Goal: Task Accomplishment & Management: Use online tool/utility

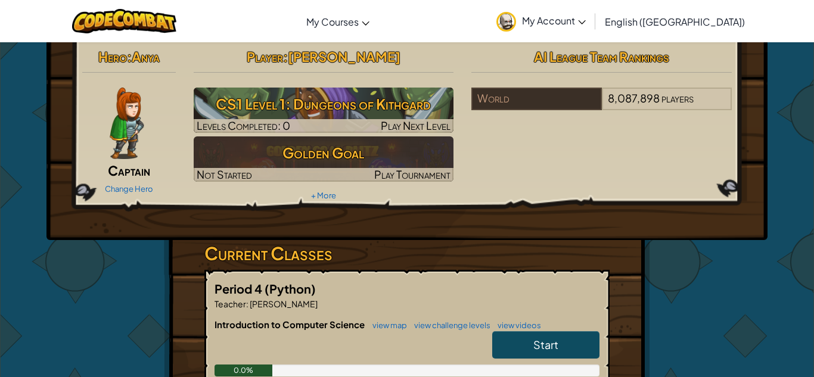
scroll to position [5, 0]
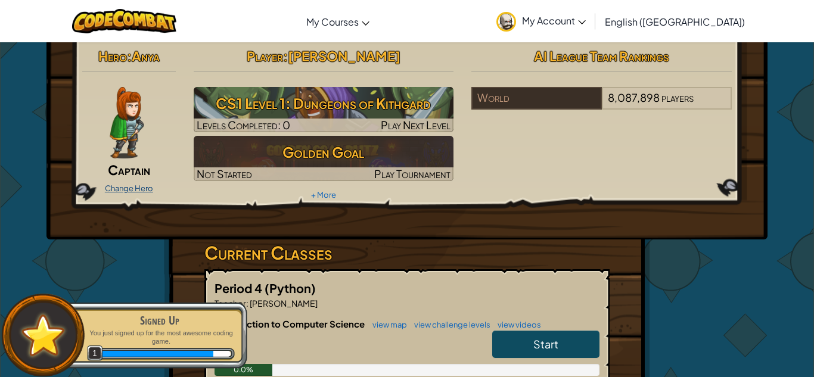
click at [152, 186] on link "Change Hero" at bounding box center [129, 188] width 48 height 10
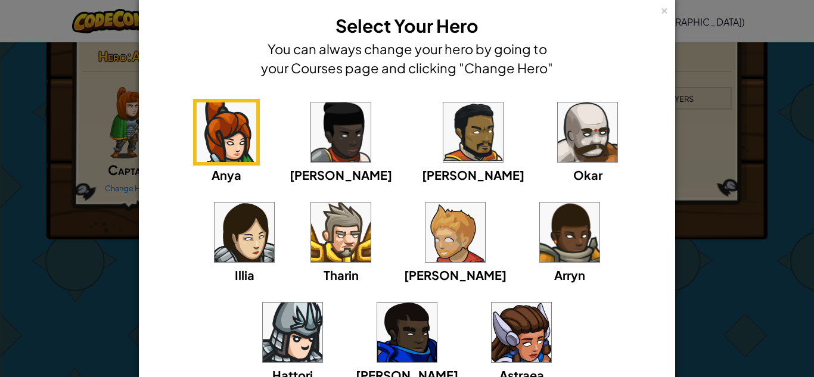
scroll to position [0, 0]
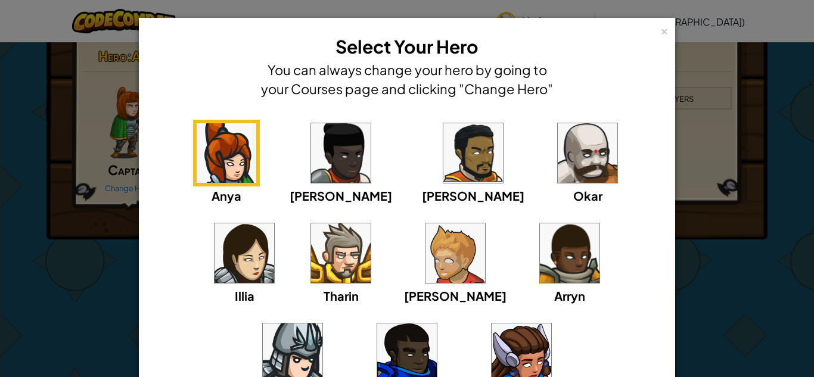
click at [437, 323] on img at bounding box center [407, 353] width 60 height 60
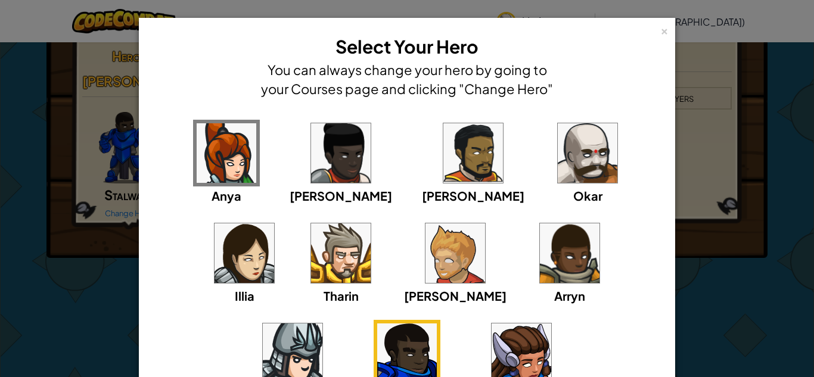
click at [557, 181] on img at bounding box center [587, 153] width 60 height 60
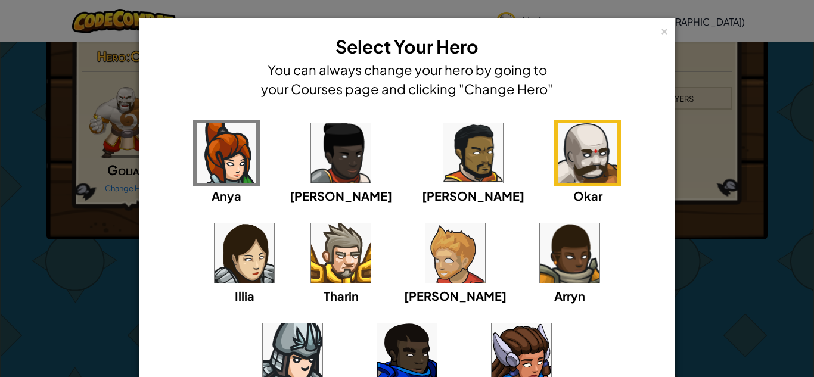
scroll to position [136, 0]
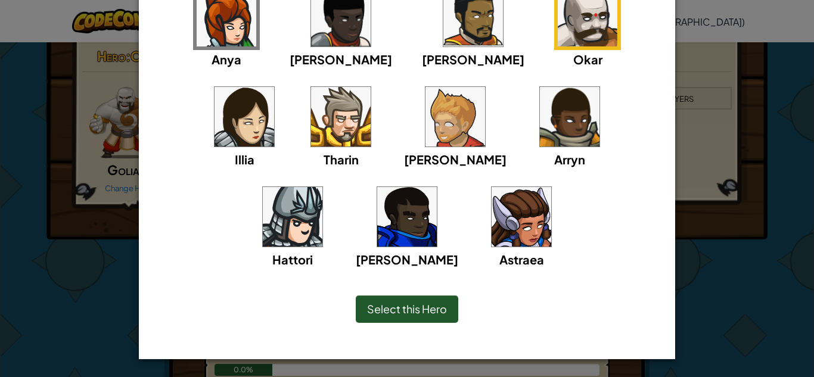
click at [432, 309] on span "Select this Hero" at bounding box center [407, 309] width 80 height 14
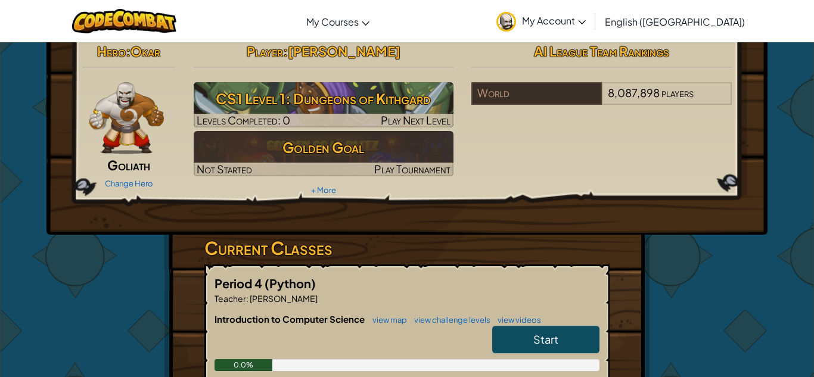
scroll to position [8, 0]
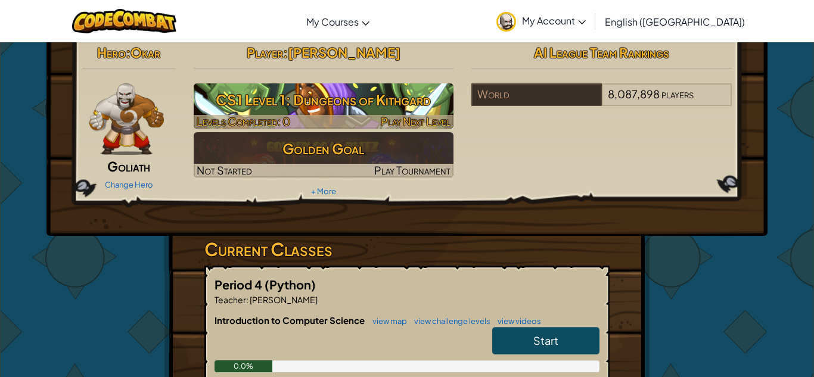
click at [249, 99] on h3 "CS1 Level 1: Dungeons of Kithgard" at bounding box center [324, 99] width 260 height 27
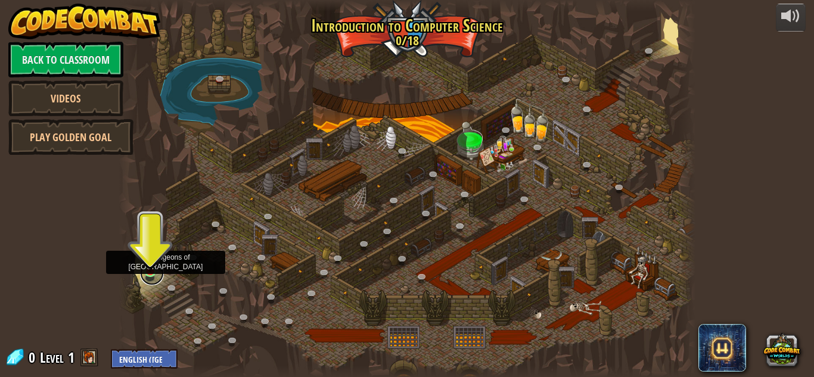
click at [153, 274] on link at bounding box center [152, 273] width 24 height 24
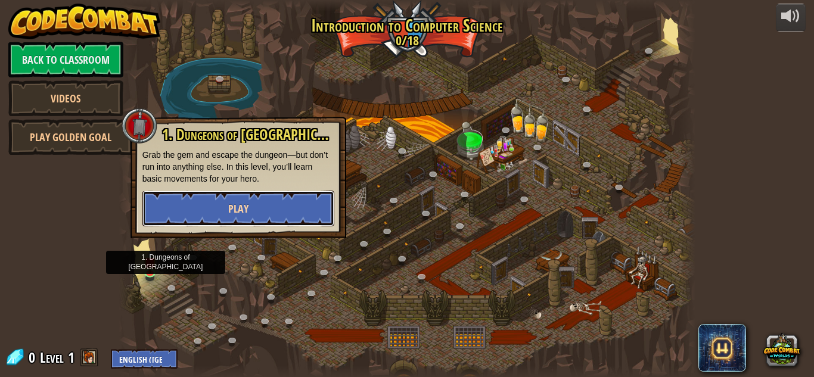
click at [176, 213] on button "Play" at bounding box center [238, 209] width 192 height 36
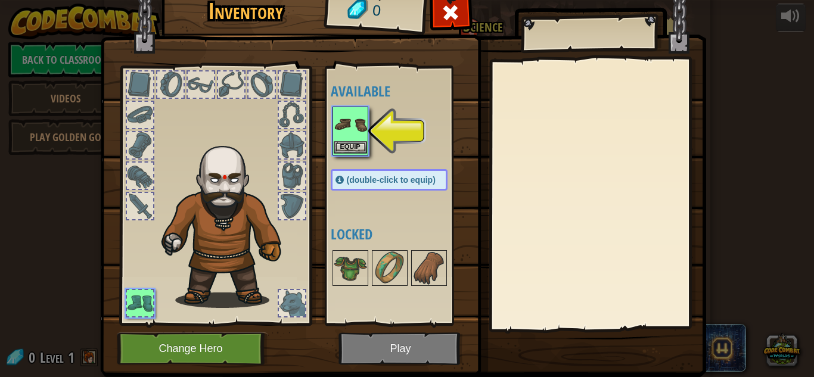
click at [348, 133] on img at bounding box center [350, 124] width 33 height 33
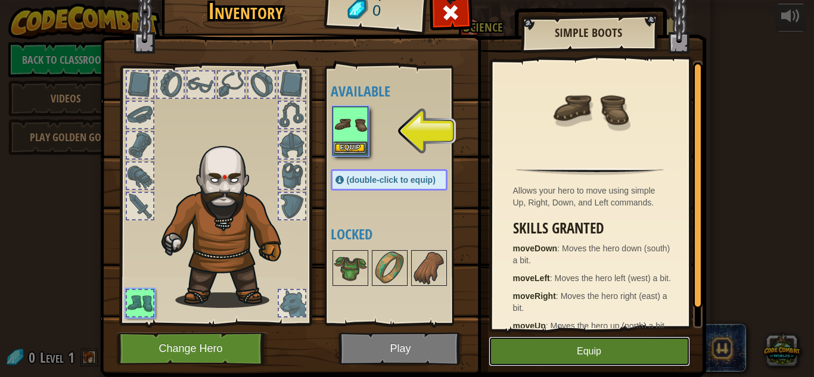
click at [597, 356] on button "Equip" at bounding box center [588, 352] width 201 height 30
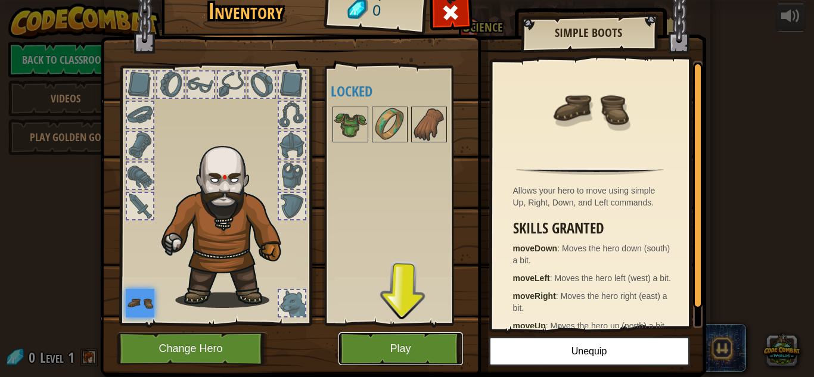
click at [422, 351] on button "Play" at bounding box center [400, 348] width 124 height 33
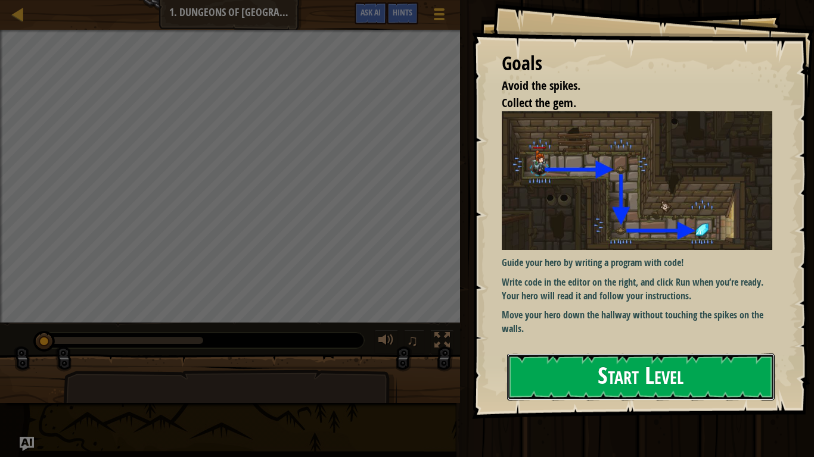
click at [546, 368] on button "Start Level" at bounding box center [640, 377] width 267 height 47
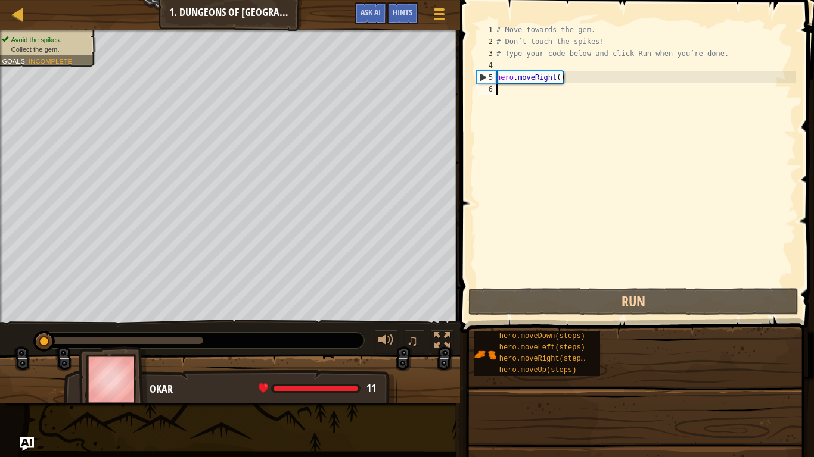
click at [546, 368] on span "hero.moveUp(steps)" at bounding box center [537, 370] width 77 height 8
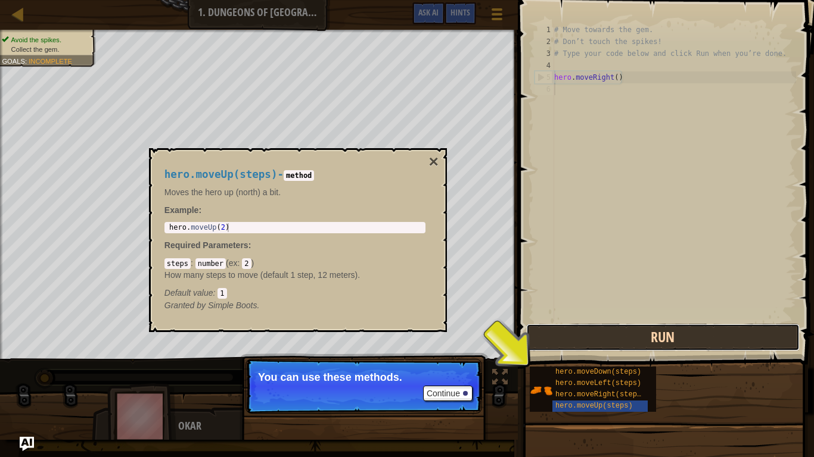
click at [558, 349] on button "Run" at bounding box center [662, 337] width 273 height 27
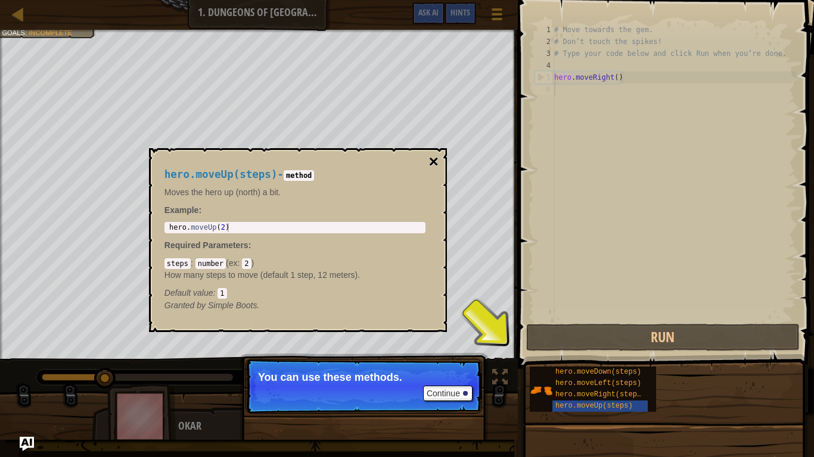
click at [433, 159] on button "×" at bounding box center [433, 162] width 10 height 17
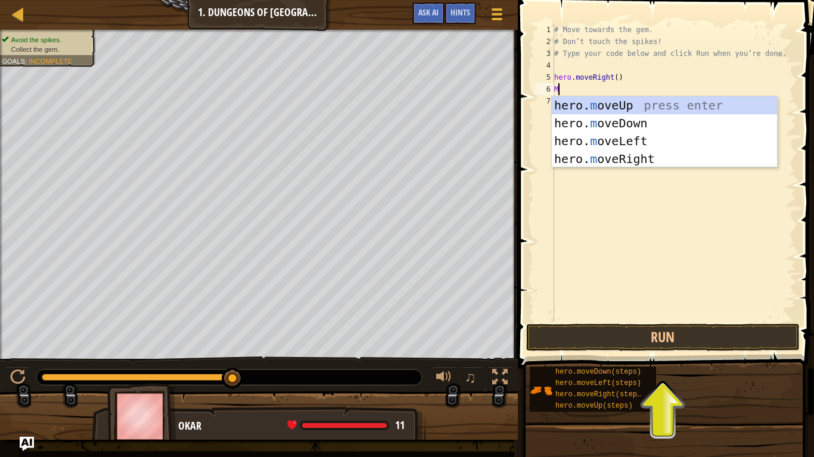
type textarea "Mo"
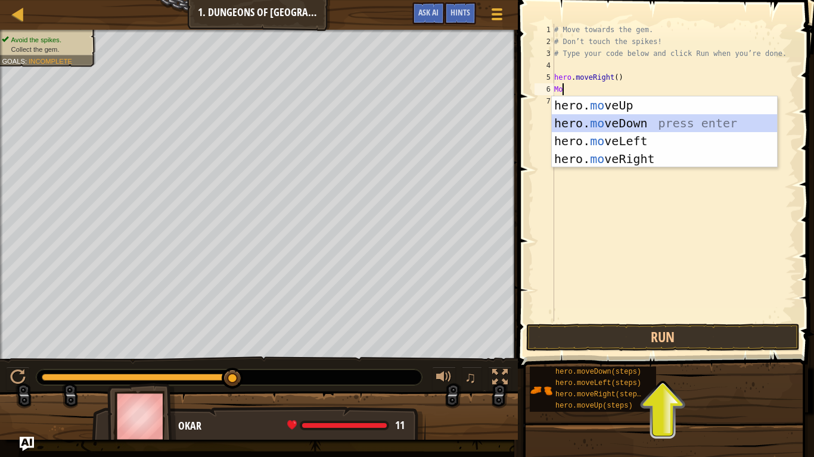
click at [633, 121] on div "hero. mo veUp press enter hero. mo veDown press enter hero. mo veLeft press ent…" at bounding box center [664, 149] width 225 height 107
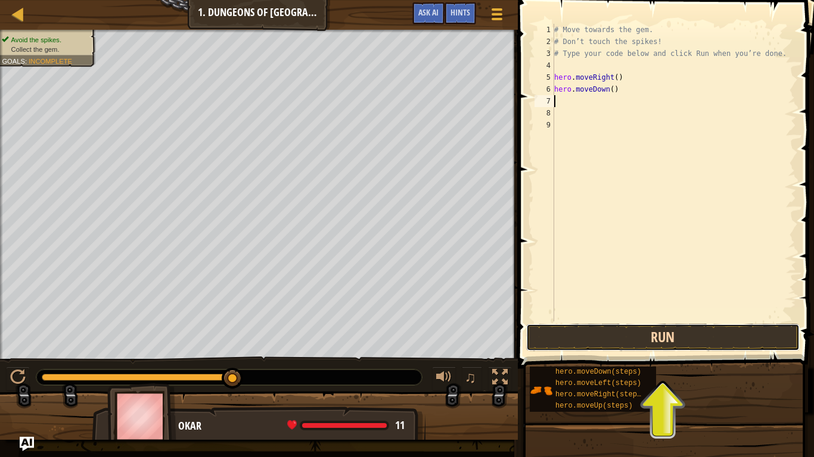
click at [665, 329] on button "Run" at bounding box center [662, 337] width 273 height 27
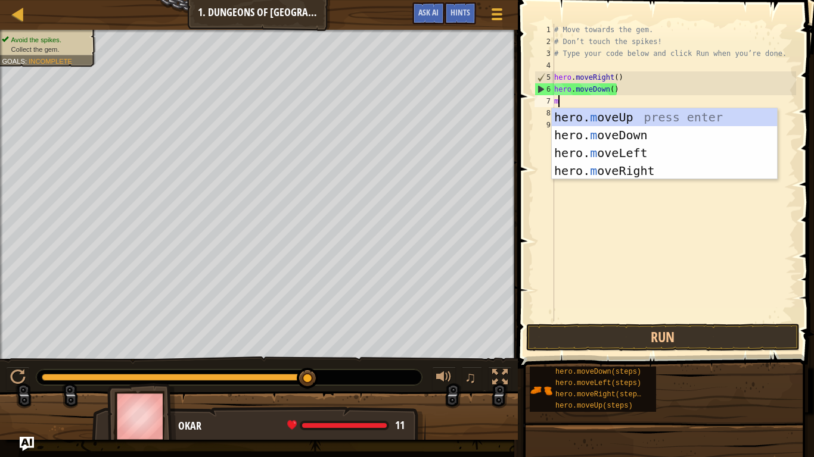
type textarea "mi"
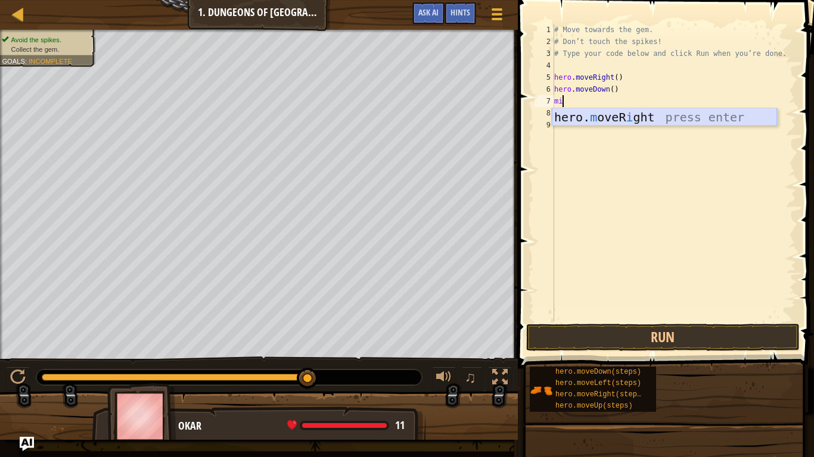
click at [594, 123] on div "hero. m oveR i ght press enter" at bounding box center [664, 135] width 225 height 54
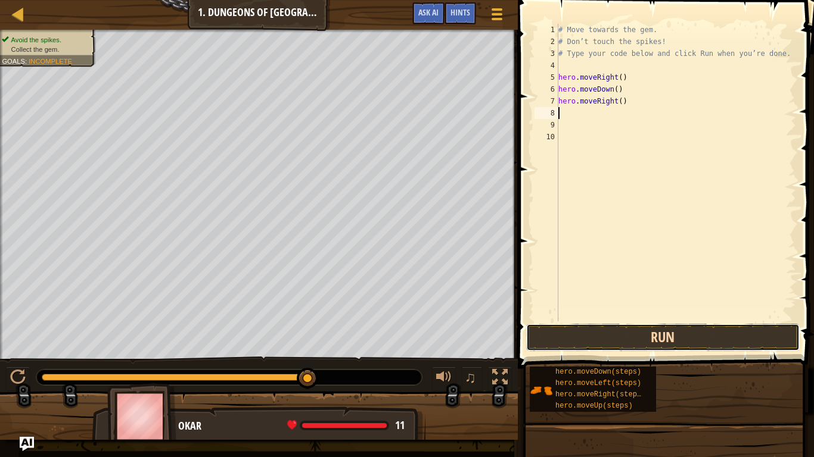
click at [597, 334] on button "Run" at bounding box center [662, 337] width 273 height 27
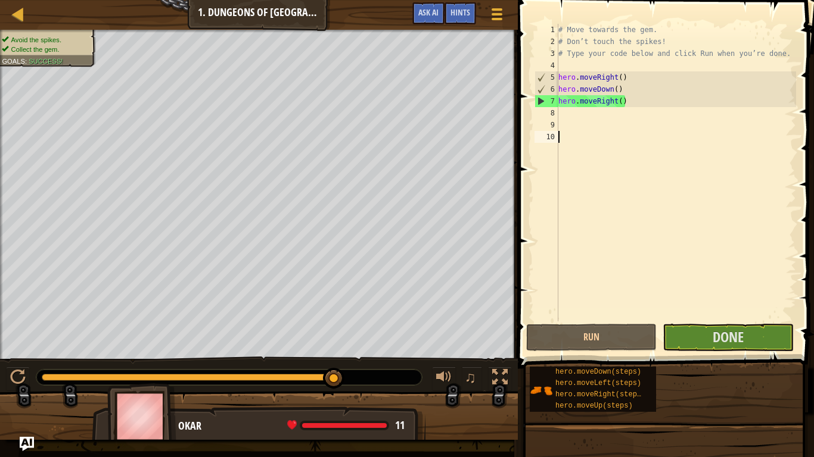
click at [703, 317] on div "# Move towards the gem. # Don’t touch the spikes! # Type your code below and cl…" at bounding box center [676, 185] width 240 height 322
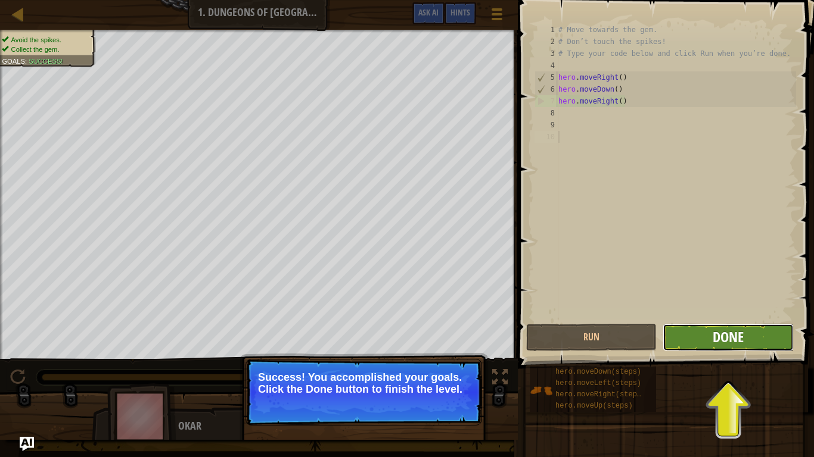
click at [724, 346] on button "Done" at bounding box center [727, 337] width 130 height 27
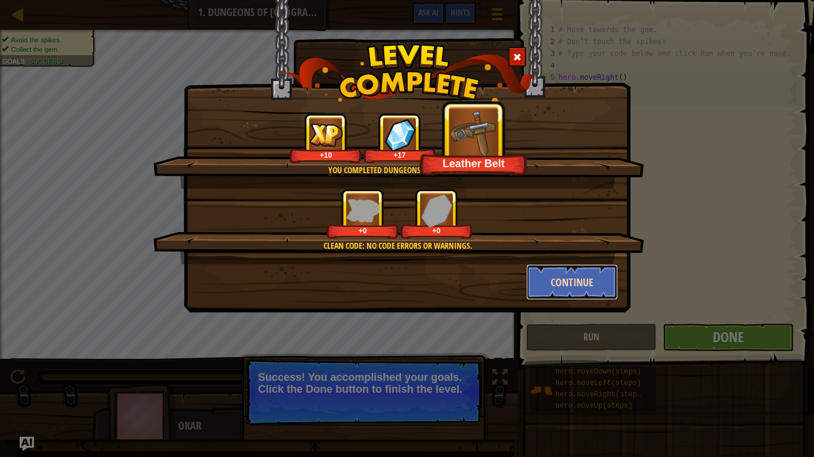
click at [566, 283] on button "Continue" at bounding box center [572, 282] width 92 height 36
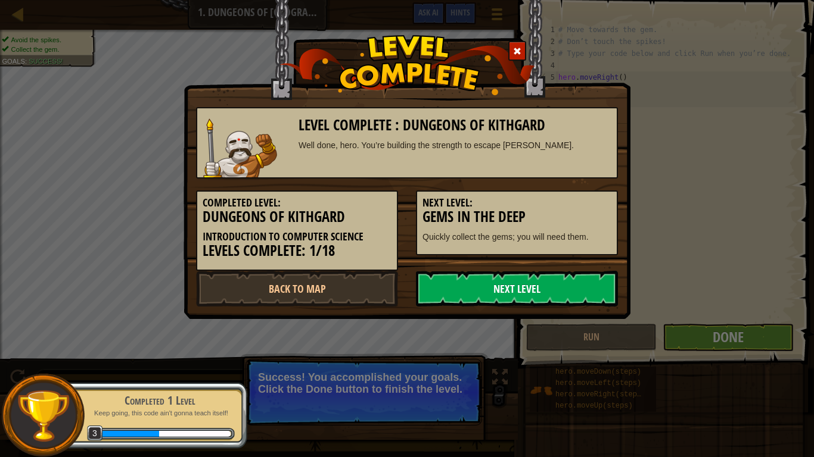
click at [562, 300] on link "Next Level" at bounding box center [517, 289] width 202 height 36
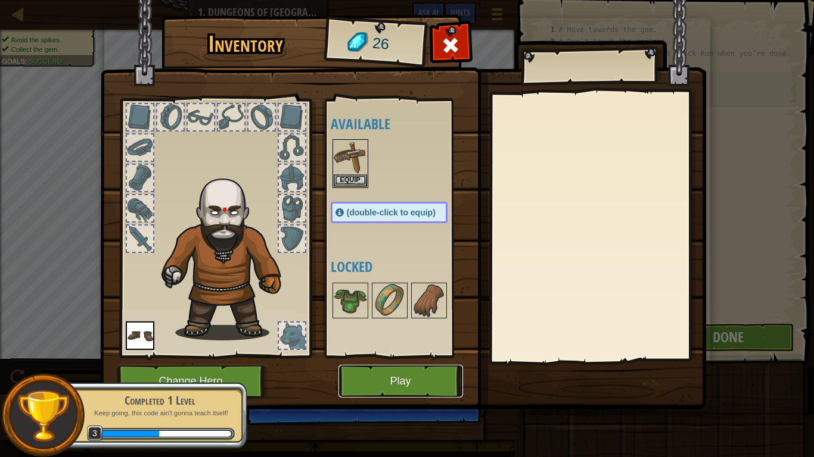
click at [399, 376] on button "Play" at bounding box center [400, 381] width 124 height 33
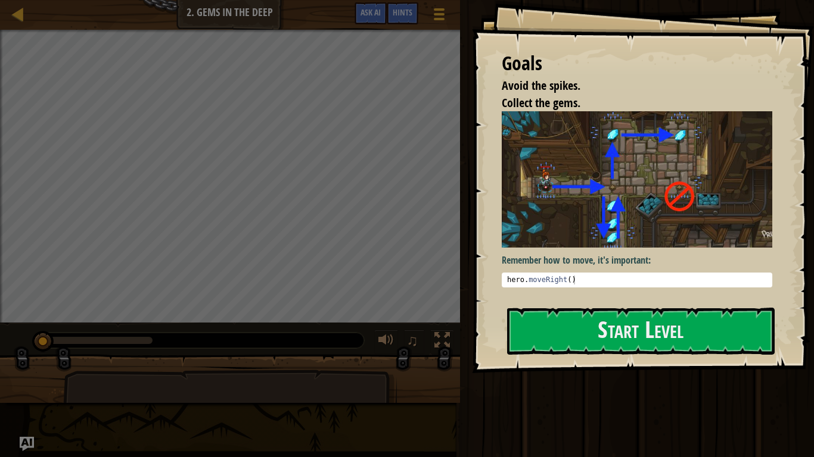
click at [551, 275] on pre "1 hero . moveRight ( ) הההההההההההההההההההההההההההההההההההההההההההההההההההההההה…" at bounding box center [636, 280] width 270 height 15
type textarea "hero.moveRight()"
click at [552, 281] on div "hero . moveRight ( )" at bounding box center [636, 289] width 264 height 27
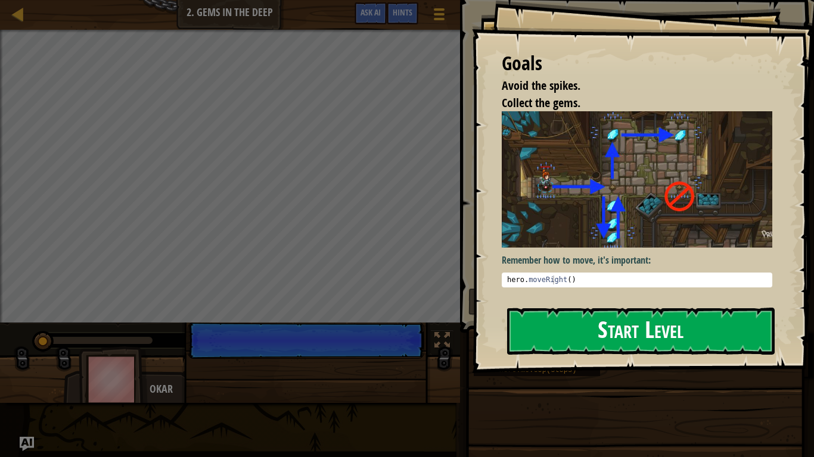
click at [599, 322] on button "Start Level" at bounding box center [640, 331] width 267 height 47
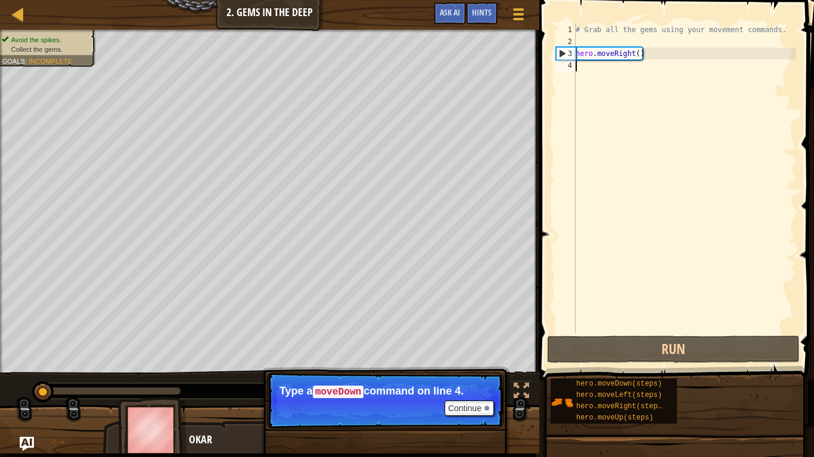
scroll to position [5, 0]
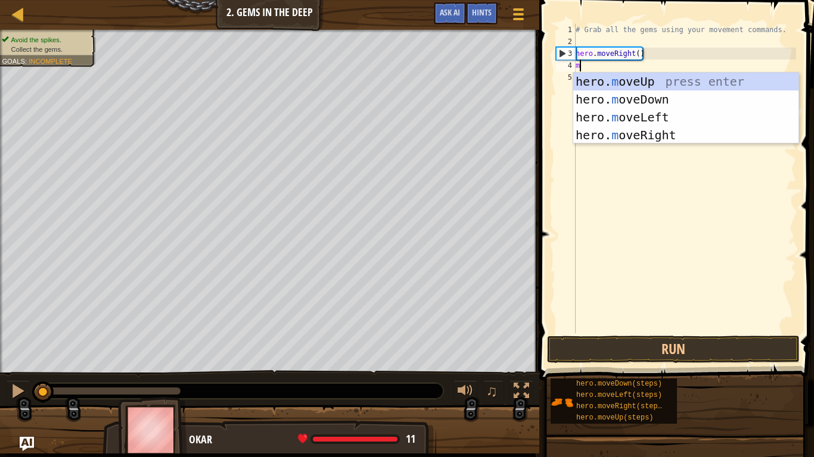
type textarea "mo"
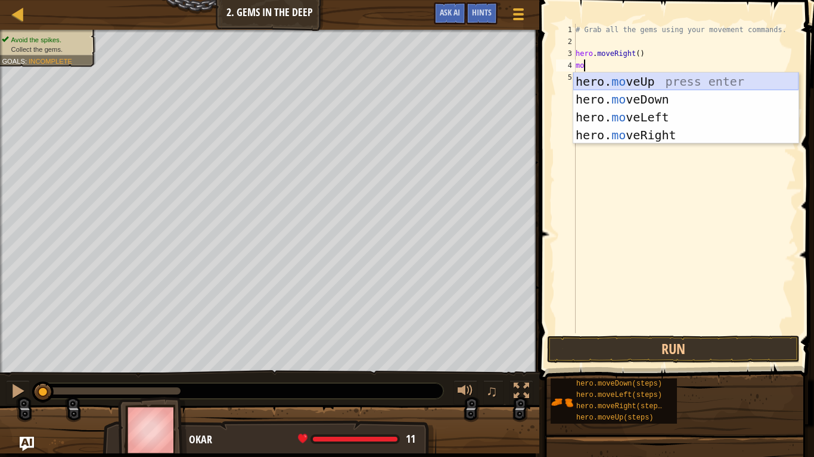
click at [618, 75] on div "hero. mo veUp press enter hero. mo veDown press enter hero. mo veLeft press ent…" at bounding box center [685, 126] width 225 height 107
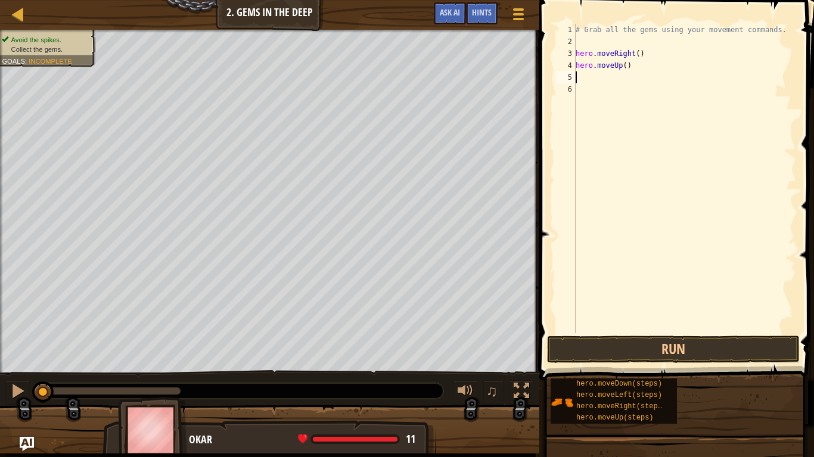
click at [623, 68] on div "# Grab all the gems using your movement commands. hero . moveRight ( ) hero . m…" at bounding box center [684, 191] width 223 height 334
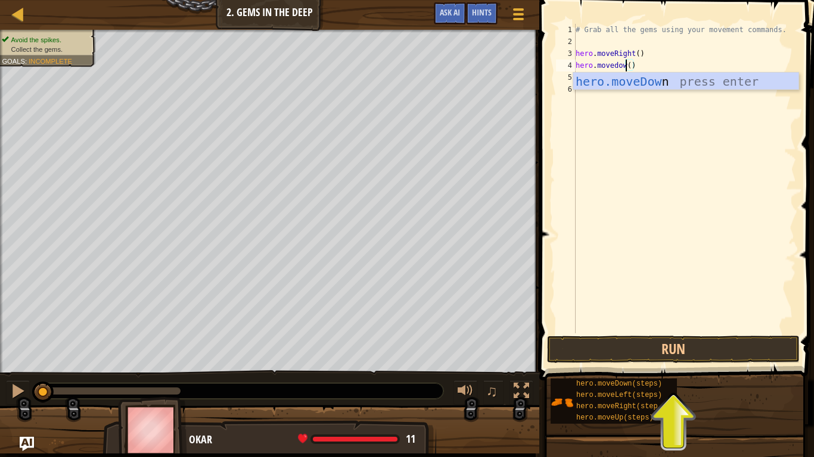
scroll to position [5, 8]
click at [669, 79] on div "hero.moveDown press enter" at bounding box center [685, 100] width 225 height 54
type textarea "hero.moveDown"
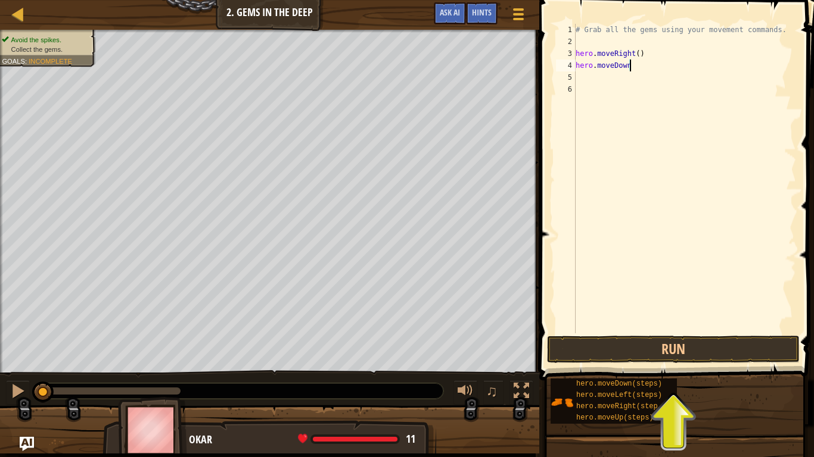
scroll to position [5, 7]
click at [630, 80] on div "# Grab all the gems using your movement commands. hero . moveRight ( ) hero . […" at bounding box center [684, 191] width 223 height 334
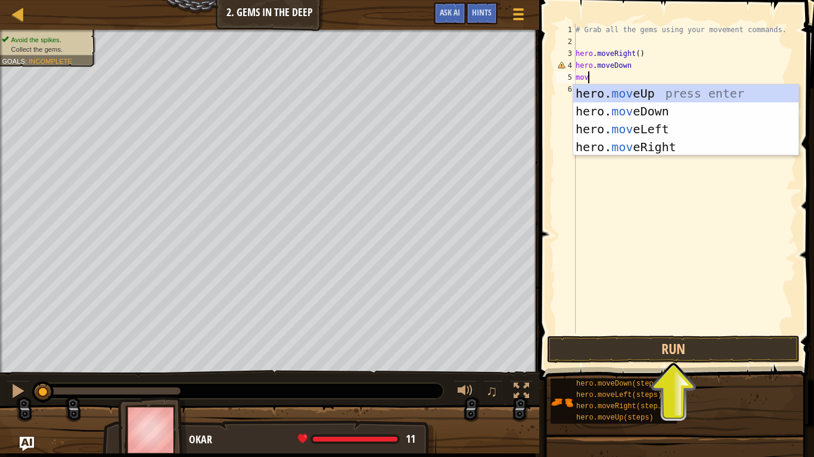
scroll to position [5, 2]
type textarea "move"
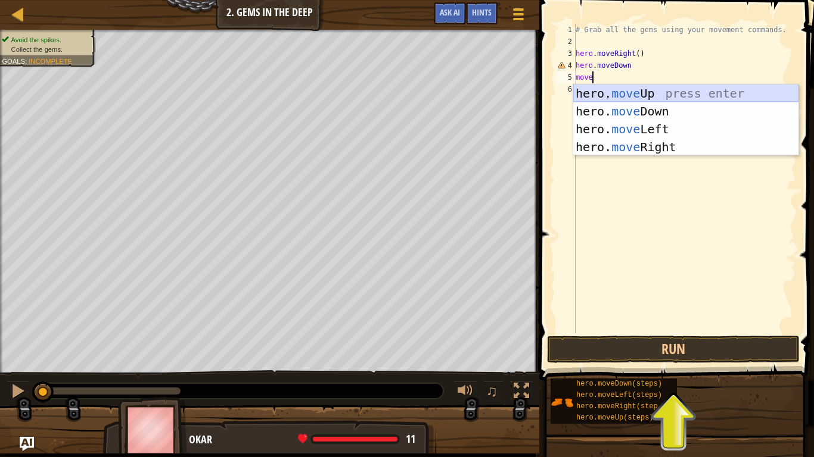
click at [635, 96] on div "hero. move Up press enter hero. move Down press enter hero. move Left press ent…" at bounding box center [685, 138] width 225 height 107
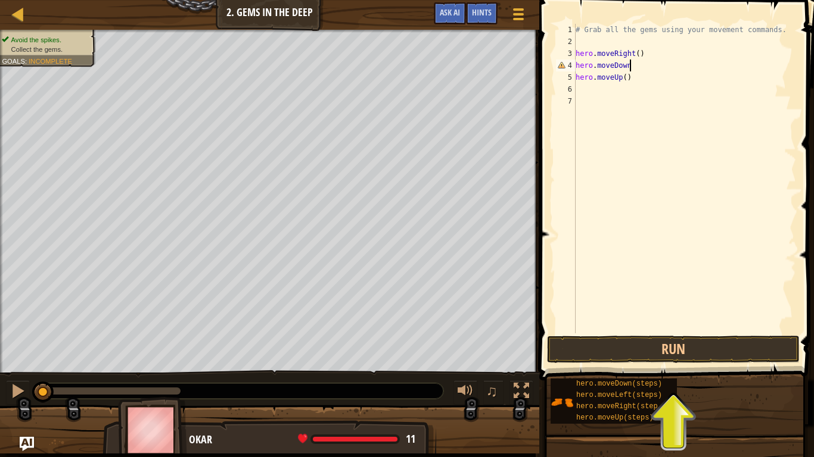
click at [635, 65] on div "# Grab all the gems using your movement commands. hero . moveRight ( ) hero . m…" at bounding box center [684, 191] width 223 height 334
type textarea "hero.moveDown()"
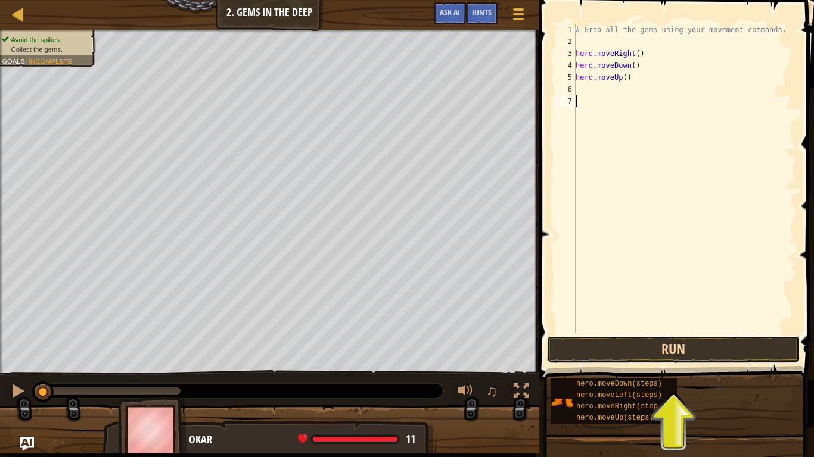
click at [639, 357] on button "Run" at bounding box center [673, 349] width 253 height 27
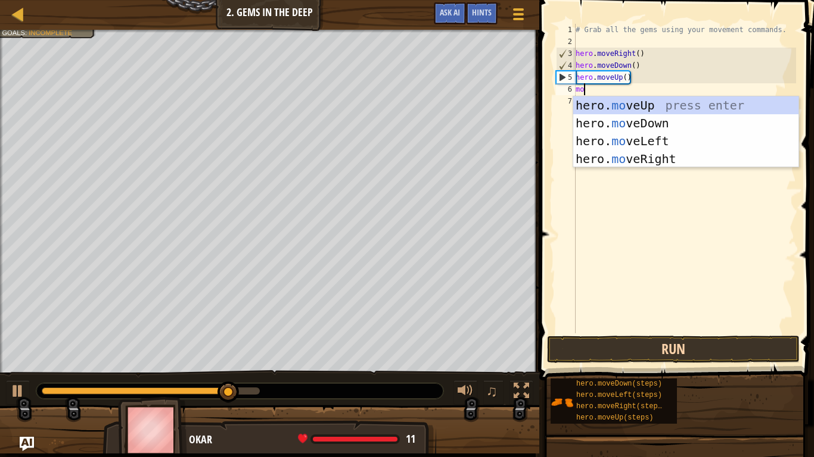
scroll to position [5, 2]
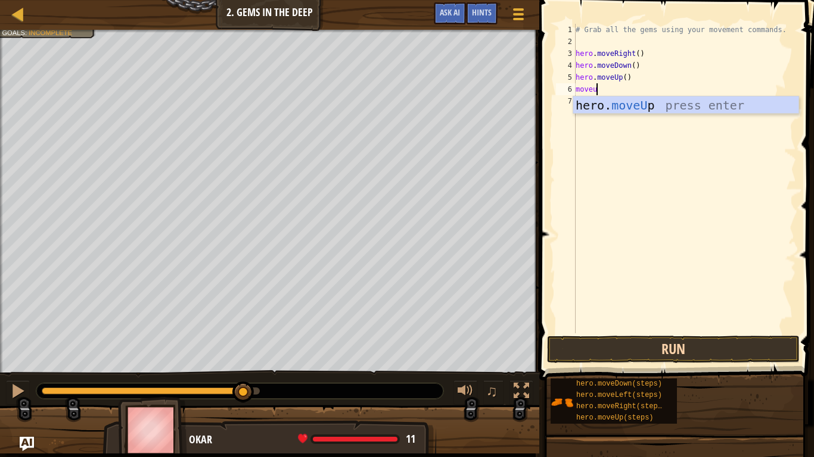
type textarea "moveup"
click at [616, 107] on div "hero. moveUp press enter" at bounding box center [685, 123] width 225 height 54
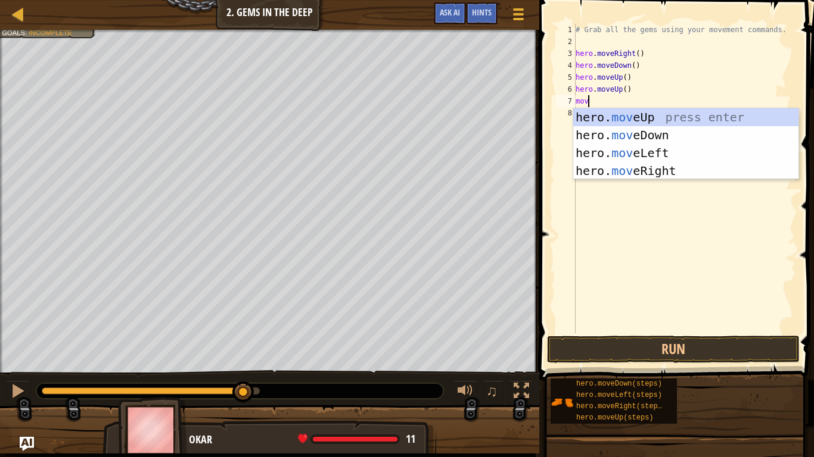
scroll to position [5, 2]
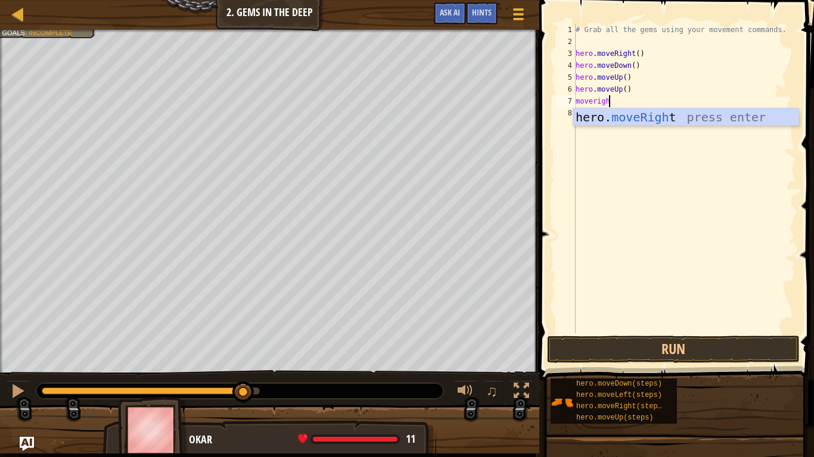
type textarea "moveright"
click at [639, 119] on div "hero. moveRight press enter" at bounding box center [685, 135] width 225 height 54
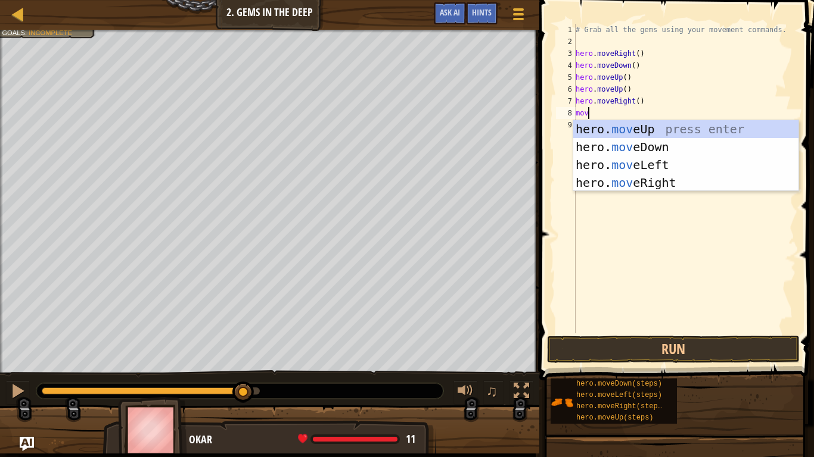
scroll to position [5, 2]
type textarea "move"
click at [629, 126] on div "hero. move Up press enter hero. move Down press enter hero. move Left press ent…" at bounding box center [685, 173] width 225 height 107
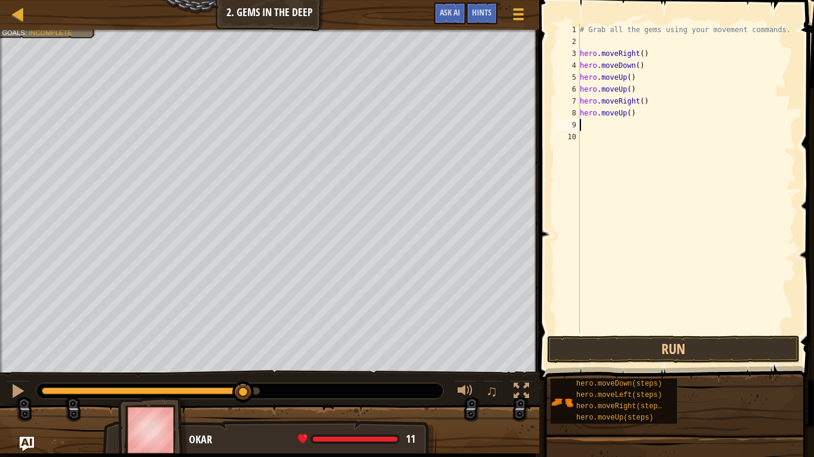
scroll to position [5, 0]
click at [615, 351] on button "Run" at bounding box center [673, 349] width 253 height 27
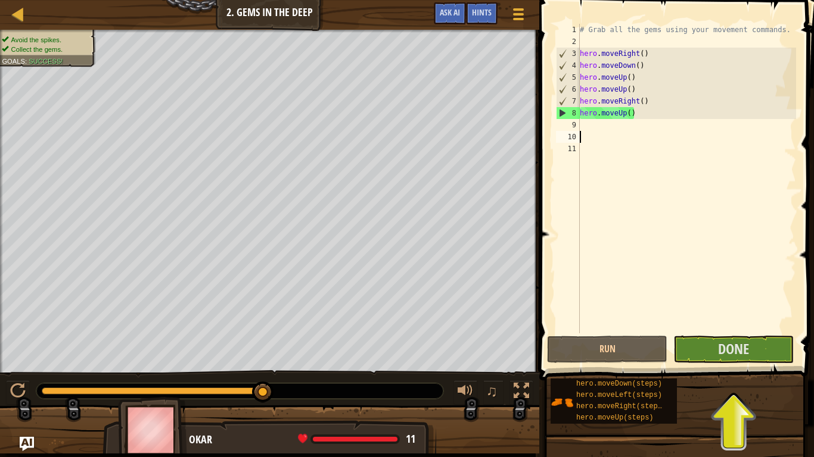
click at [625, 118] on div "# Grab all the gems using your movement commands. hero . moveRight ( ) hero . m…" at bounding box center [686, 191] width 219 height 334
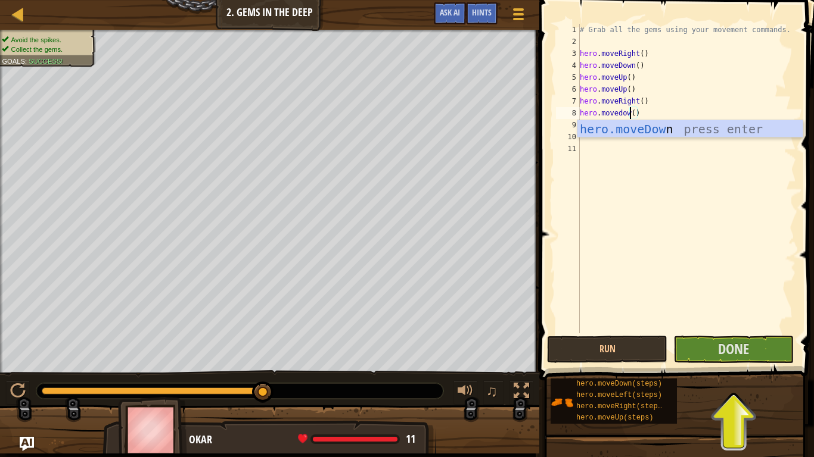
scroll to position [5, 8]
click at [640, 129] on div "hero.moveDown press enter" at bounding box center [689, 147] width 225 height 54
type textarea "hero.moveDown"
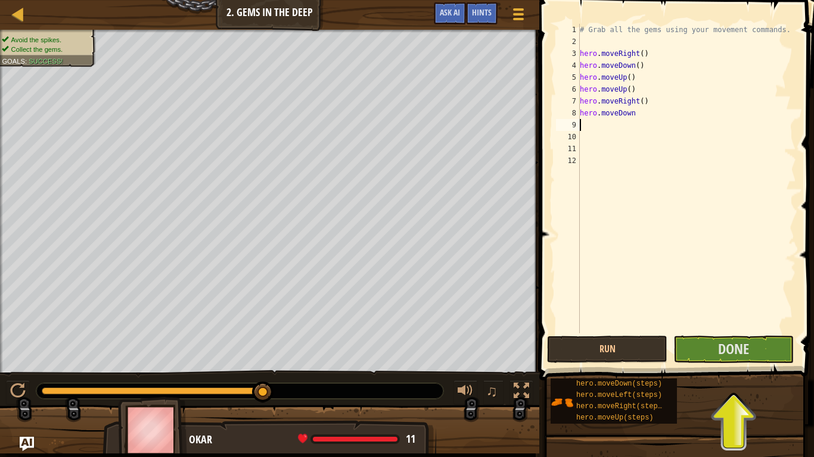
scroll to position [5, 0]
click at [650, 123] on div "# Grab all the gems using your movement commands. hero . moveRight ( ) hero . m…" at bounding box center [686, 191] width 219 height 334
click at [646, 116] on div "# Grab all the gems using your movement commands. hero . moveRight ( ) hero . m…" at bounding box center [686, 191] width 219 height 334
type textarea "hero.moveDown()"
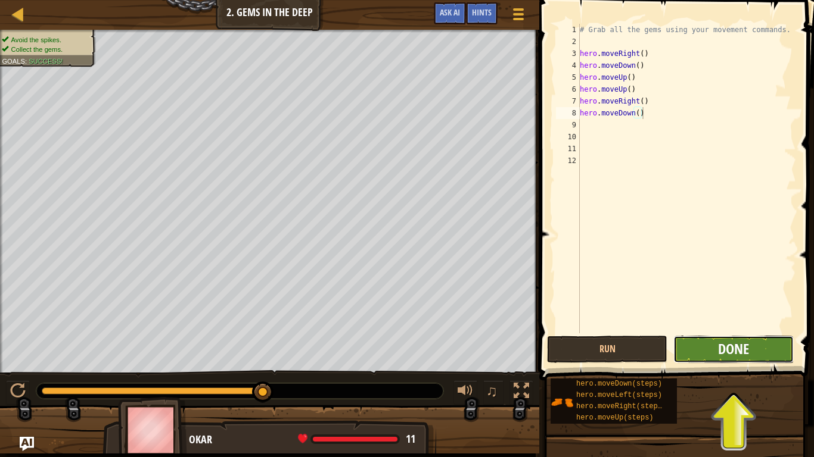
click at [717, 354] on button "Done" at bounding box center [733, 349] width 120 height 27
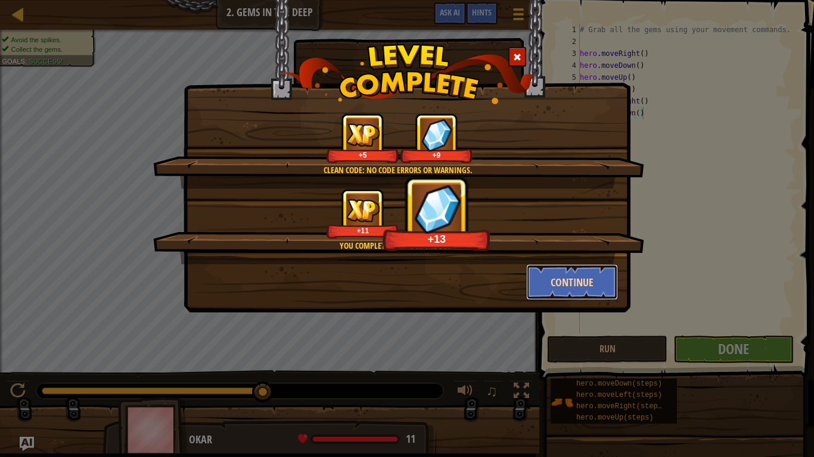
click at [574, 284] on button "Continue" at bounding box center [572, 282] width 92 height 36
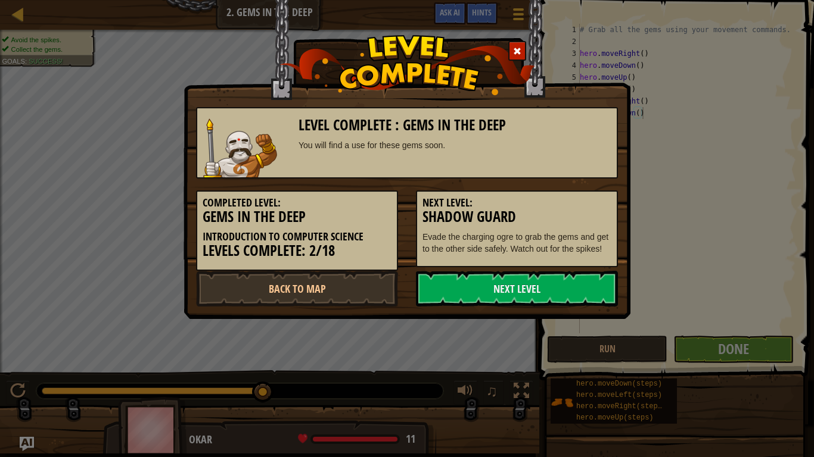
drag, startPoint x: 574, startPoint y: 284, endPoint x: 400, endPoint y: 298, distance: 175.1
click at [400, 298] on div "Back to Map Next Level" at bounding box center [407, 289] width 440 height 36
click at [369, 296] on link "Back to Map" at bounding box center [297, 289] width 202 height 36
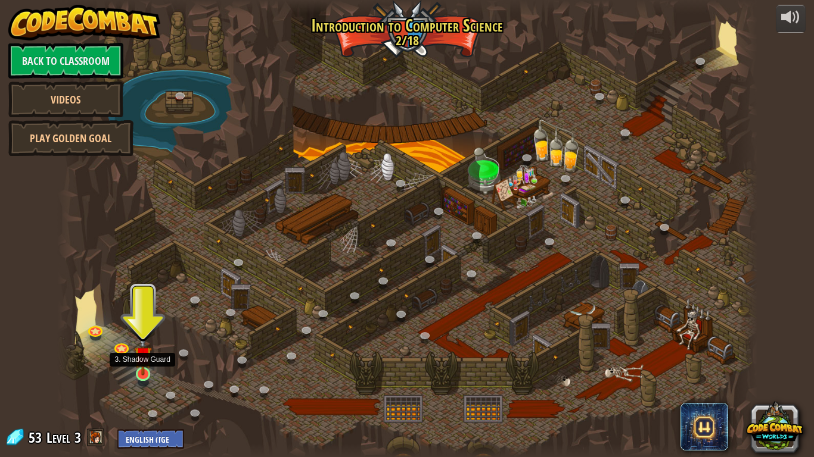
click at [136, 372] on img at bounding box center [143, 355] width 18 height 40
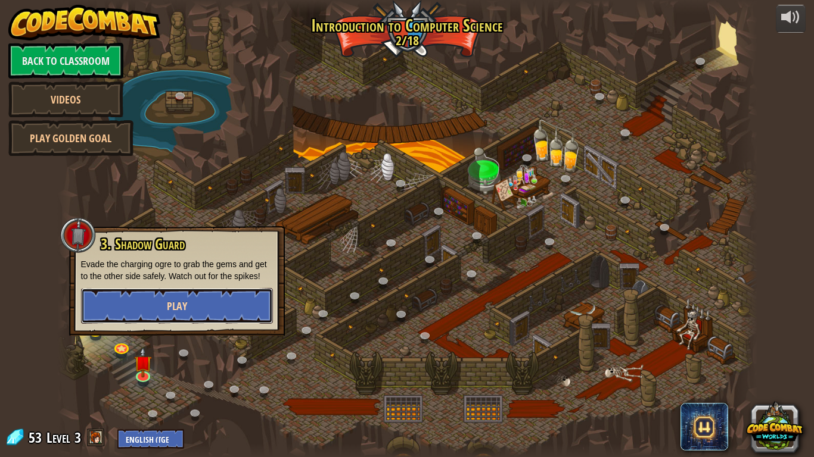
click at [134, 319] on button "Play" at bounding box center [177, 306] width 192 height 36
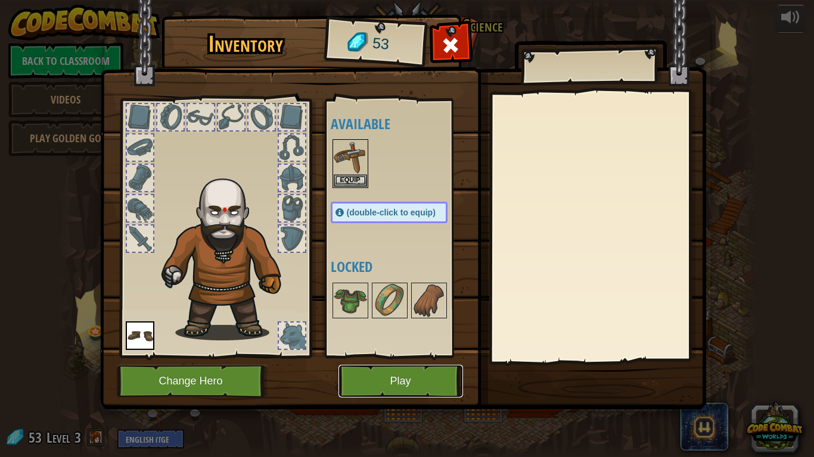
click at [369, 376] on button "Play" at bounding box center [400, 381] width 124 height 33
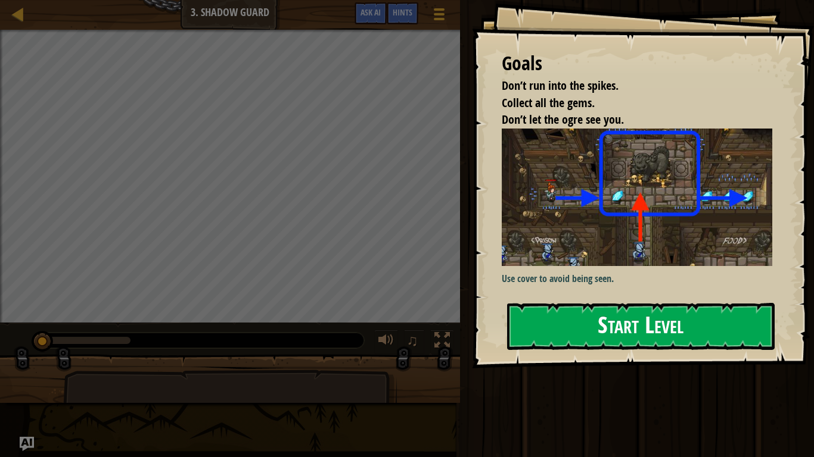
click at [583, 311] on button "Start Level" at bounding box center [640, 326] width 267 height 47
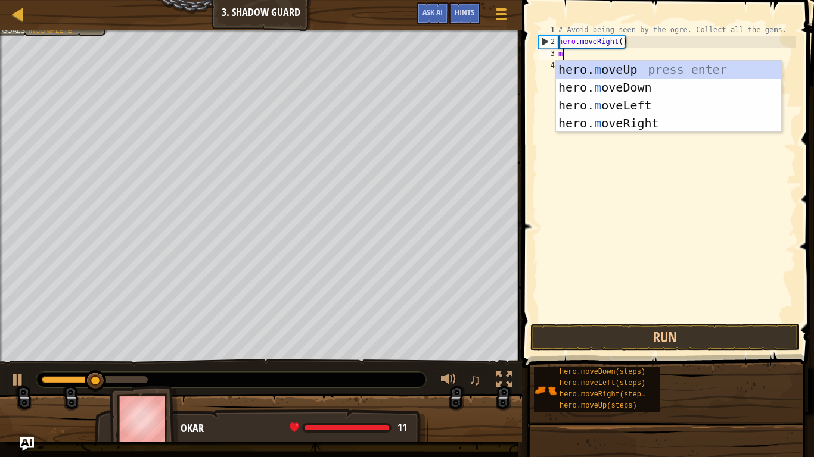
scroll to position [5, 0]
type textarea "move"
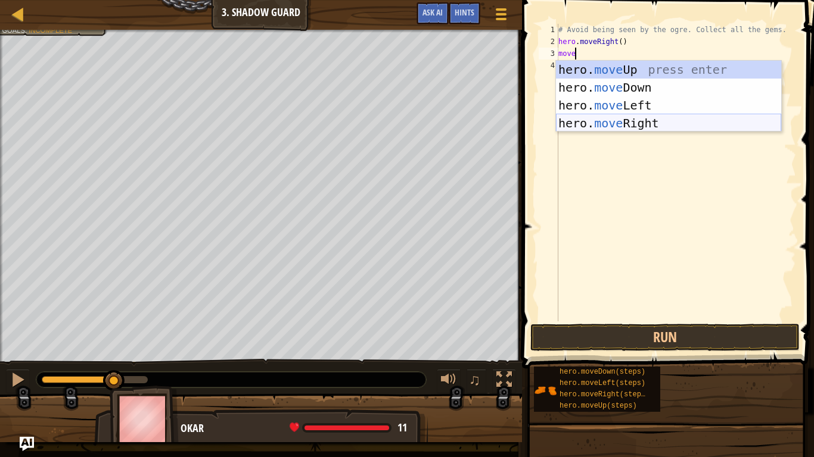
click at [642, 119] on div "hero. move Up press enter hero. move Down press enter hero. move Left press ent…" at bounding box center [668, 114] width 225 height 107
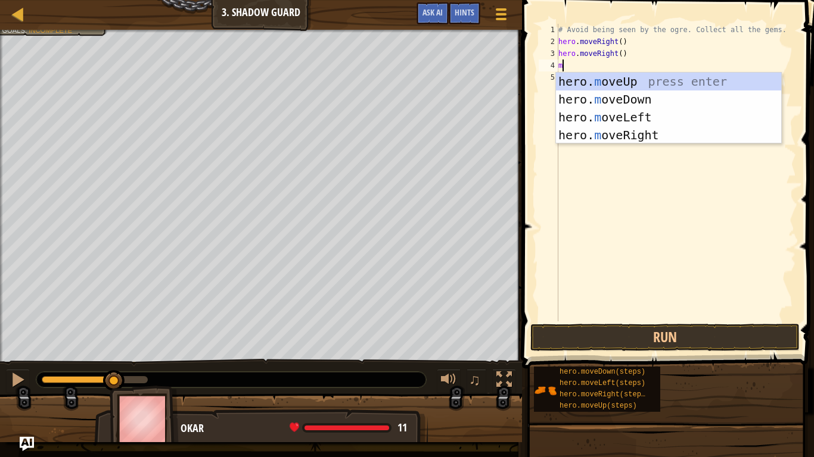
scroll to position [5, 1]
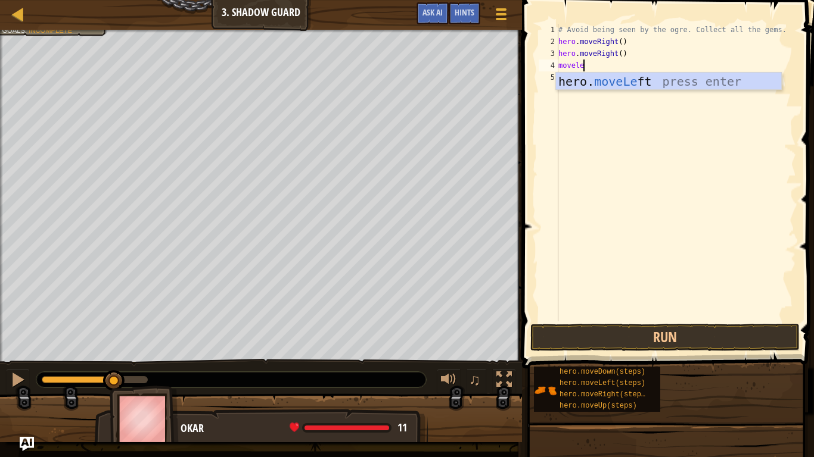
type textarea "moveleft"
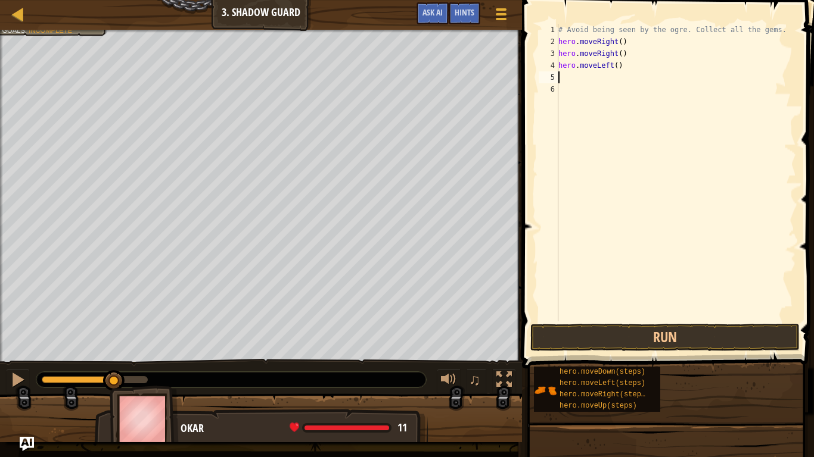
scroll to position [5, 0]
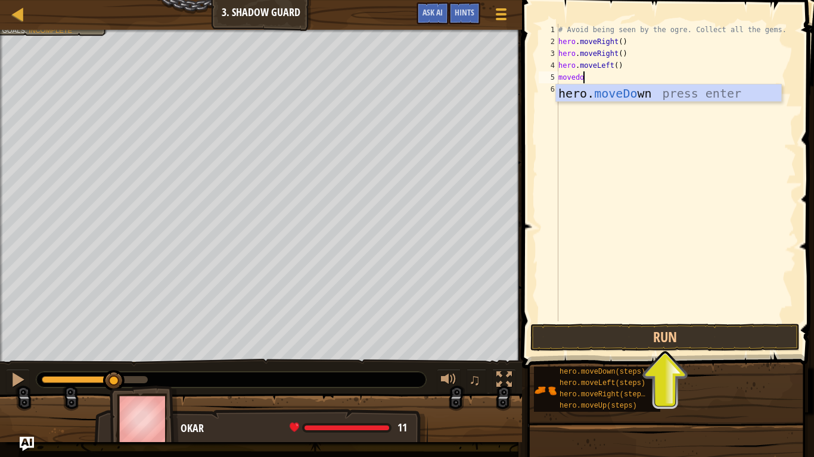
type textarea "movedown"
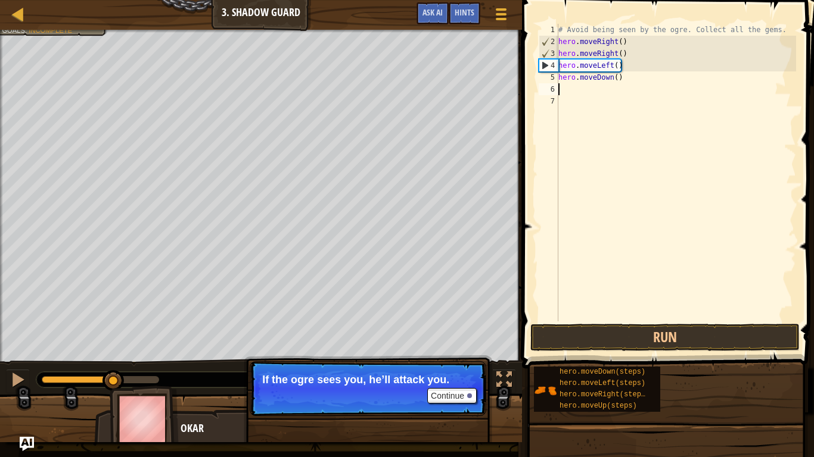
click at [458, 376] on div "Continue If the ogre sees you, he’ll attack you." at bounding box center [368, 450] width 248 height 176
click at [569, 329] on button "Run" at bounding box center [664, 337] width 269 height 27
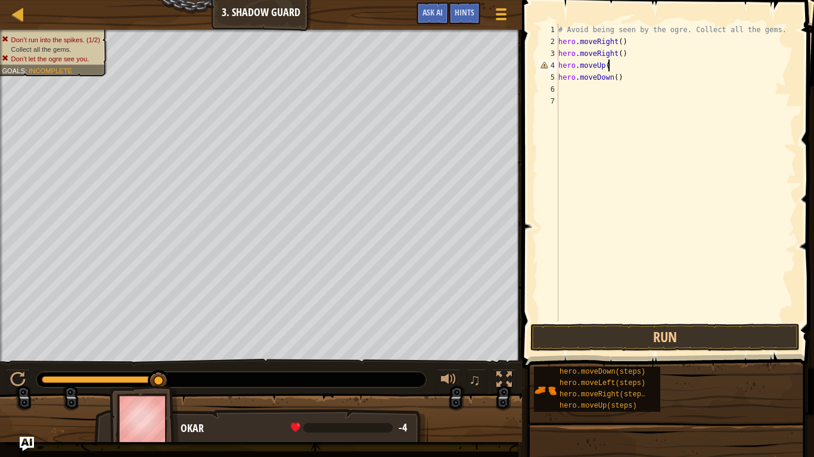
scroll to position [5, 7]
click at [610, 80] on div "# Avoid being seen by the ogre. Collect all the gems. hero . moveRight ( ) hero…" at bounding box center [676, 185] width 240 height 322
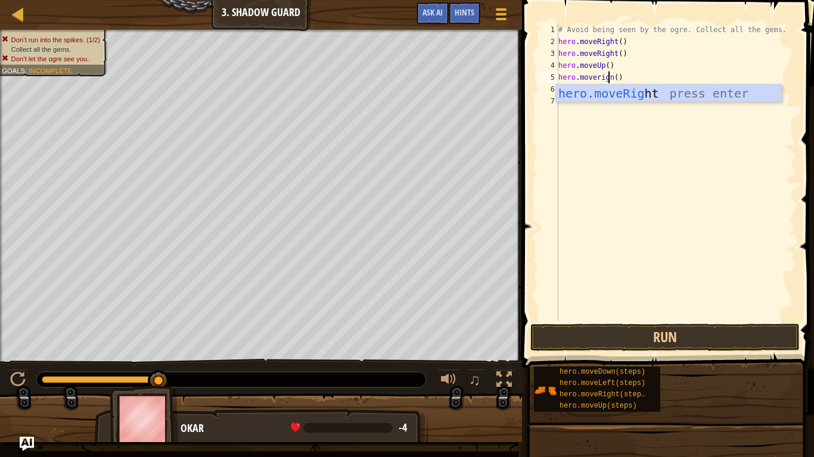
scroll to position [5, 9]
type textarea "hero.moveRight()"
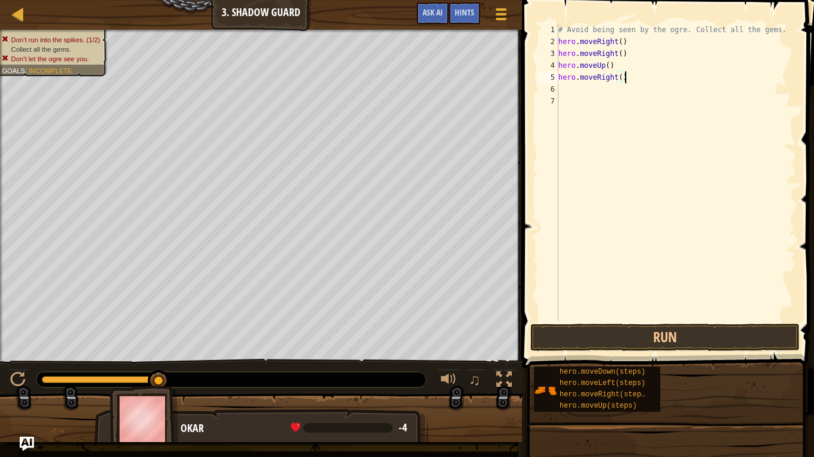
click at [583, 80] on div "# Avoid being seen by the ogre. Collect all the gems. hero . moveRight ( ) hero…" at bounding box center [676, 185] width 240 height 322
click at [579, 89] on div "# Avoid being seen by the ogre. Collect all the gems. hero . moveRight ( ) hero…" at bounding box center [676, 185] width 240 height 322
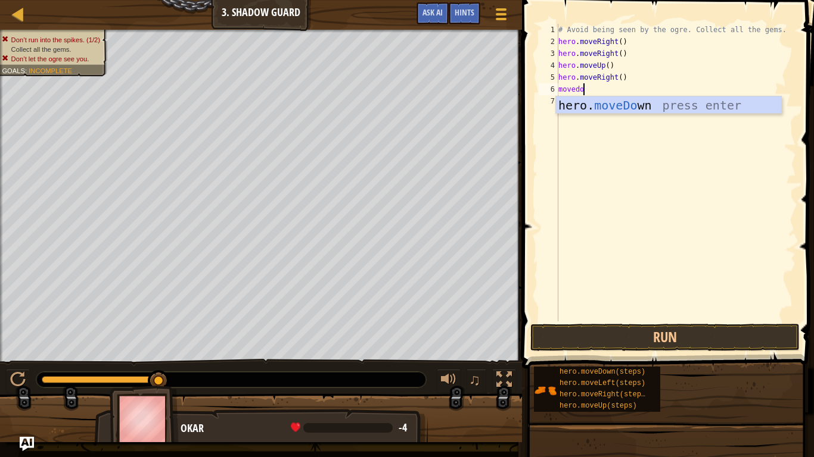
scroll to position [5, 4]
type textarea "movedown"
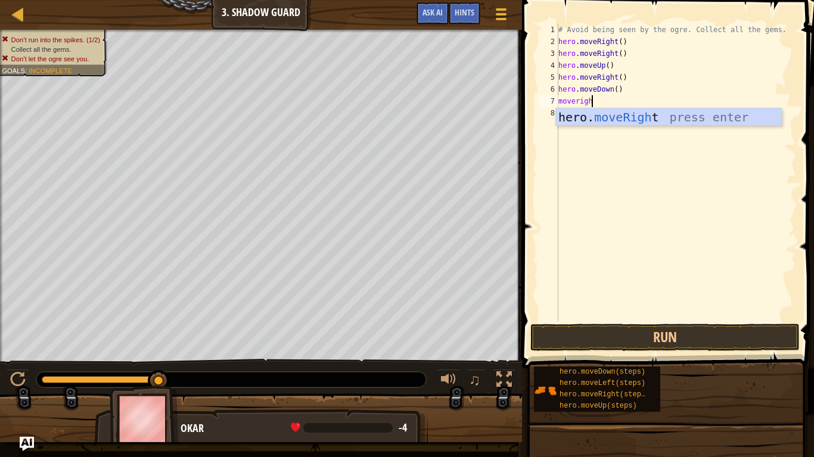
type textarea "moveright"
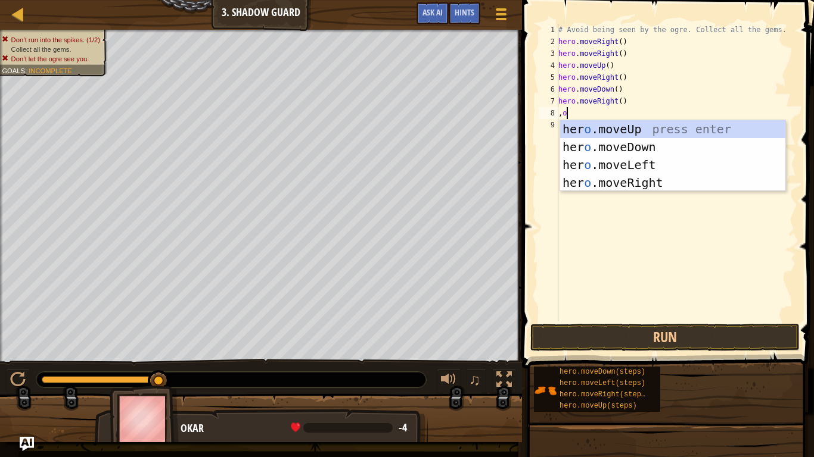
type textarea ",ove"
click at [650, 166] on div "hero.m ove Up press enter hero.m ove Down press enter hero.m ove Left press ent…" at bounding box center [672, 173] width 225 height 107
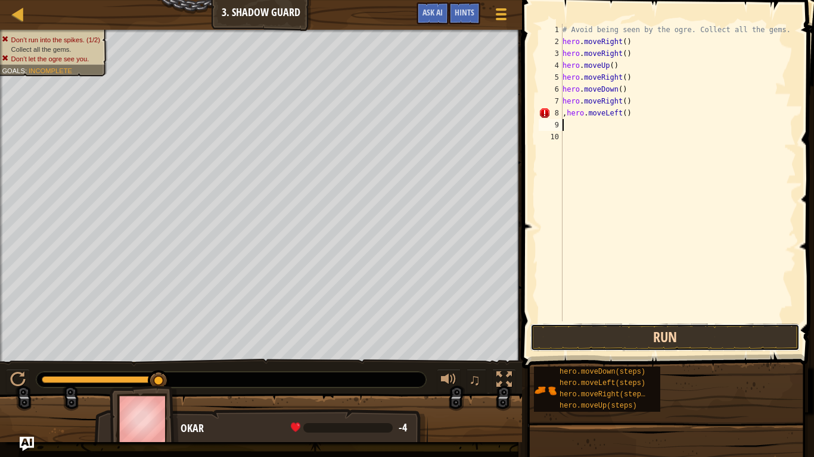
click at [632, 342] on button "Run" at bounding box center [664, 337] width 269 height 27
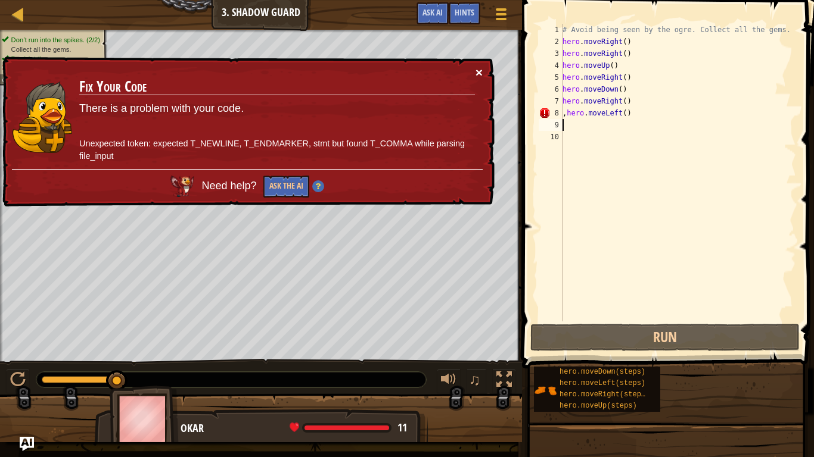
click at [479, 74] on button "×" at bounding box center [478, 72] width 7 height 13
click at [585, 117] on div "# Avoid being seen by the ogre. Collect all the gems. hero . moveRight ( ) hero…" at bounding box center [678, 185] width 236 height 322
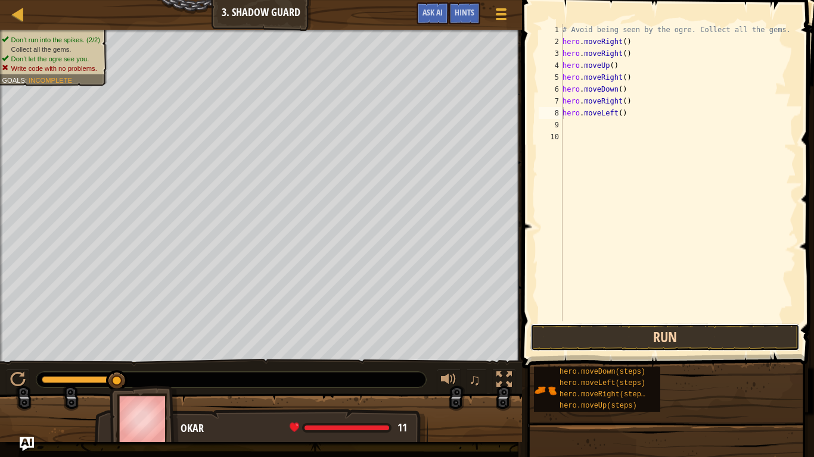
click at [666, 348] on button "Run" at bounding box center [664, 337] width 269 height 27
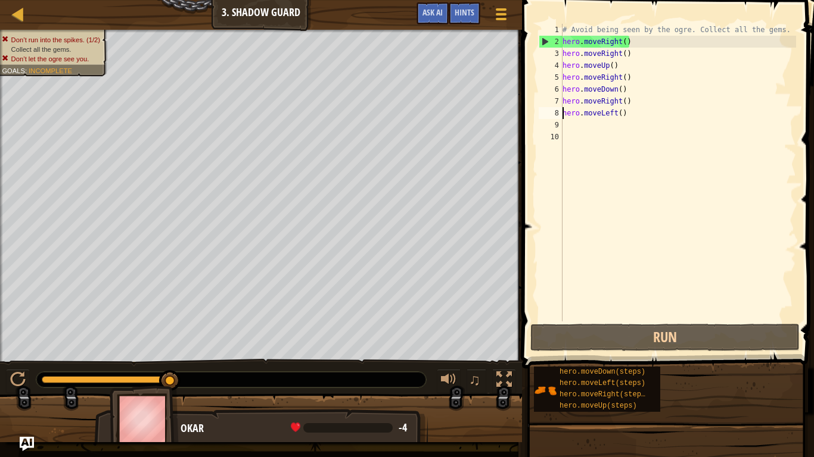
click at [611, 55] on div "# Avoid being seen by the ogre. Collect all the gems. hero . moveRight ( ) hero…" at bounding box center [678, 185] width 236 height 322
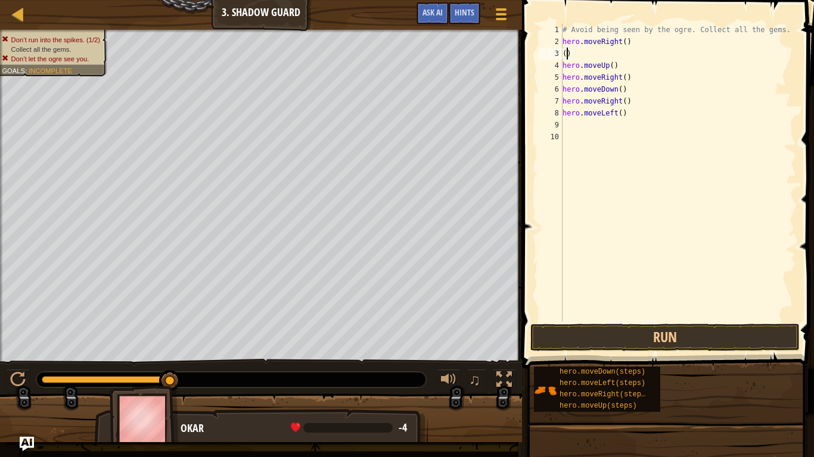
type textarea ")"
type textarea ","
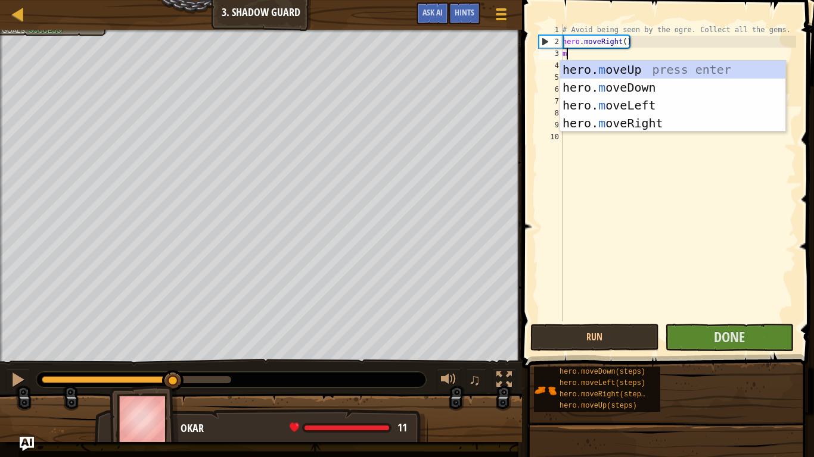
type textarea "mi"
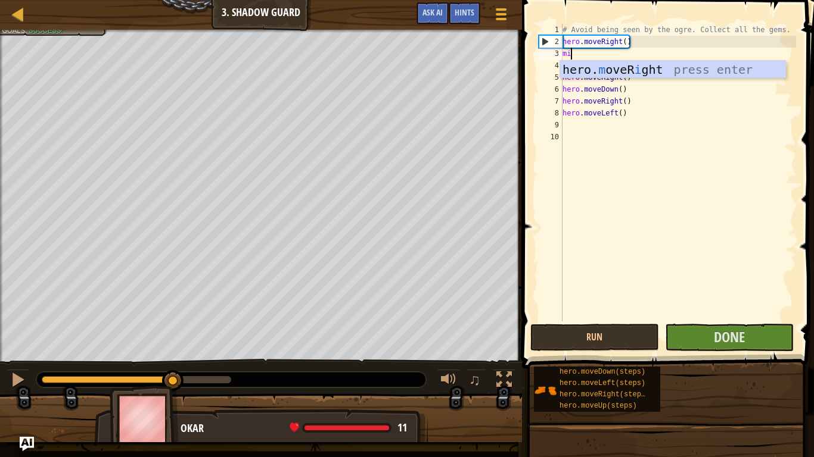
scroll to position [5, 1]
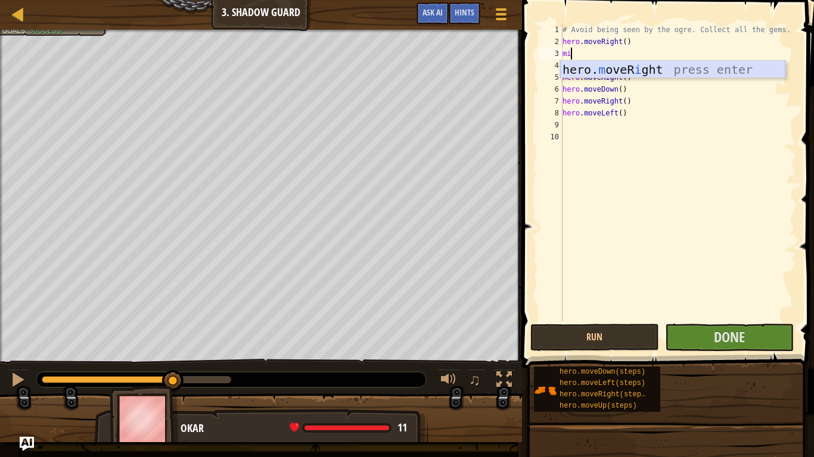
click at [595, 70] on div "hero. m oveR i ght press enter" at bounding box center [672, 88] width 225 height 54
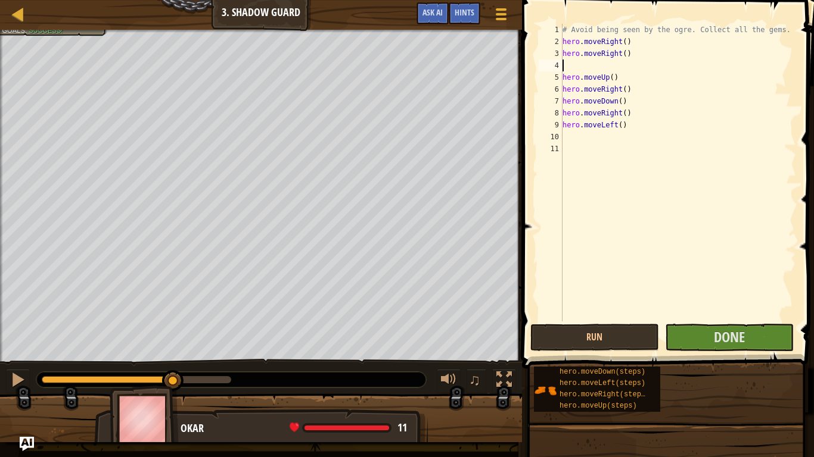
scroll to position [5, 0]
click at [618, 336] on button "Run" at bounding box center [594, 337] width 129 height 27
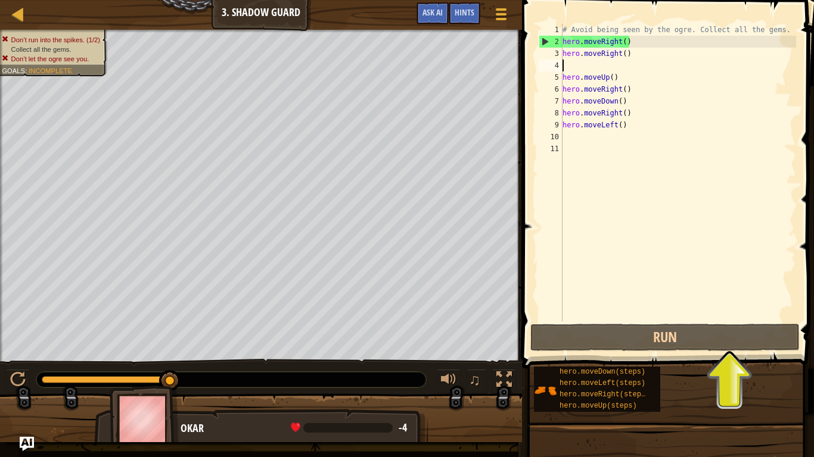
click at [632, 123] on div "# Avoid being seen by the ogre. Collect all the gems. hero . moveRight ( ) hero…" at bounding box center [678, 185] width 236 height 322
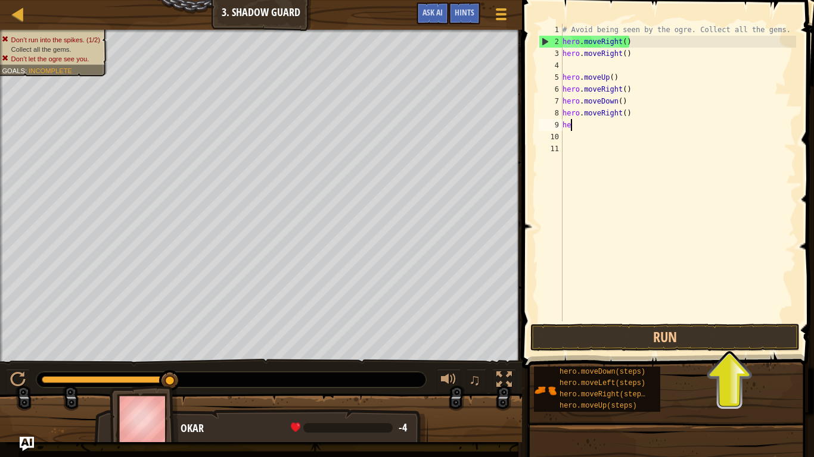
type textarea "h"
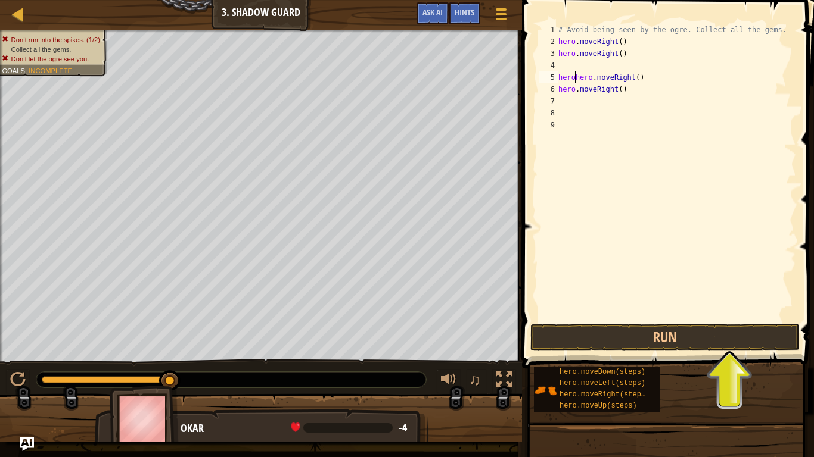
type textarea "hero.moveRight()"
type textarea "h"
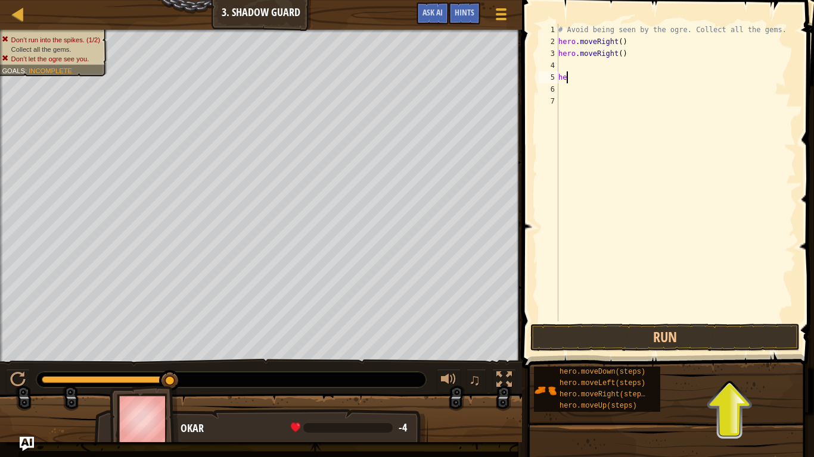
type textarea "h"
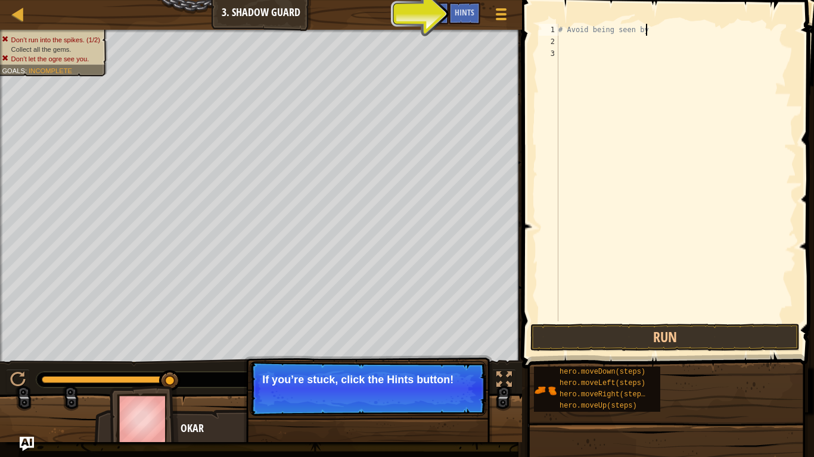
type textarea "# Avoid being see"
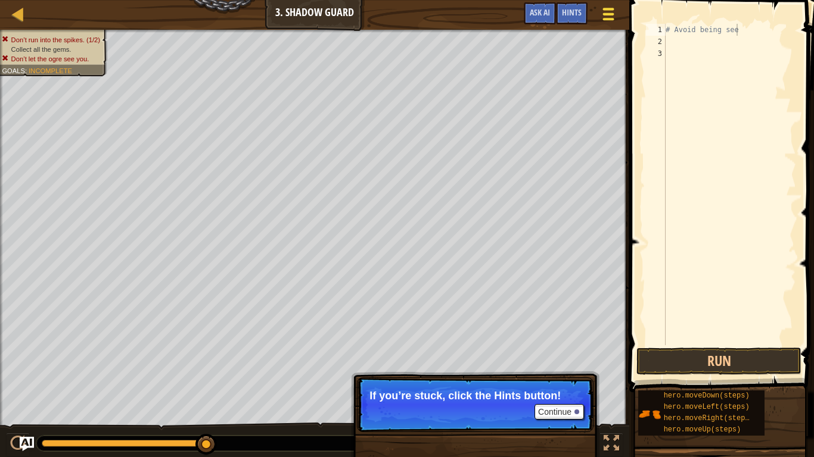
click at [610, 13] on span at bounding box center [608, 14] width 11 height 2
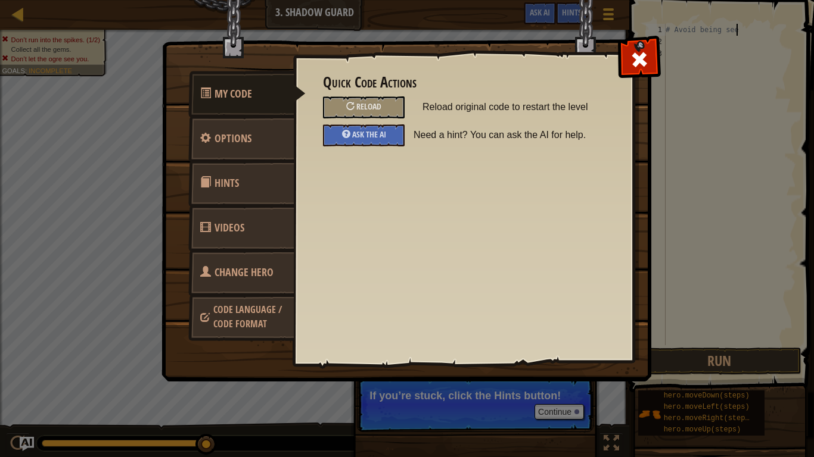
click at [264, 263] on link "Change Hero" at bounding box center [241, 273] width 106 height 46
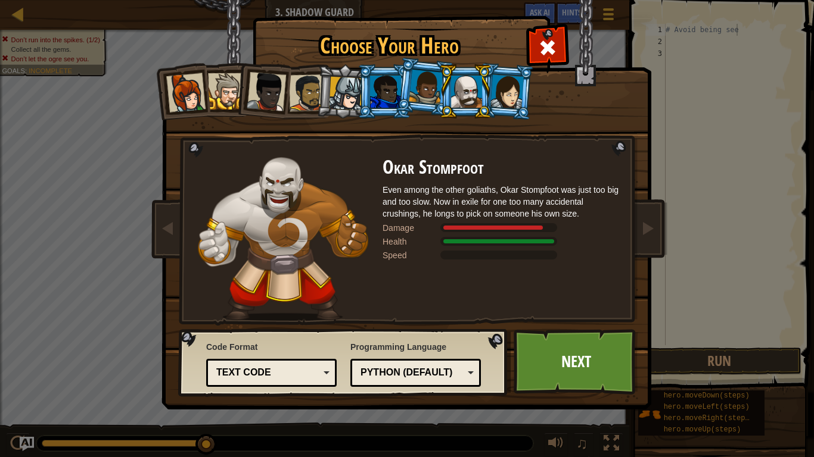
click at [305, 106] on div at bounding box center [307, 92] width 37 height 37
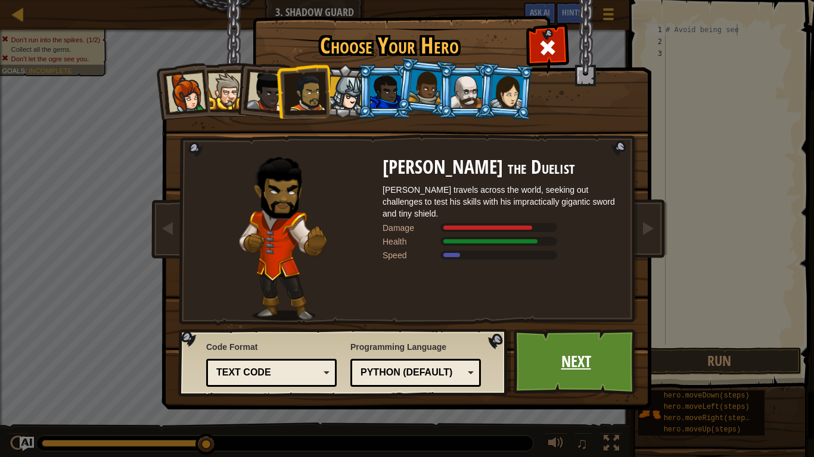
click at [570, 367] on link "Next" at bounding box center [575, 362] width 124 height 66
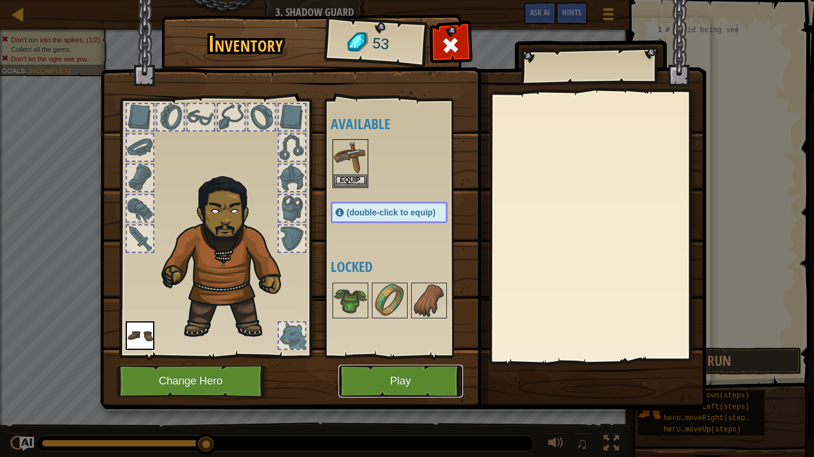
click at [418, 376] on button "Play" at bounding box center [400, 381] width 124 height 33
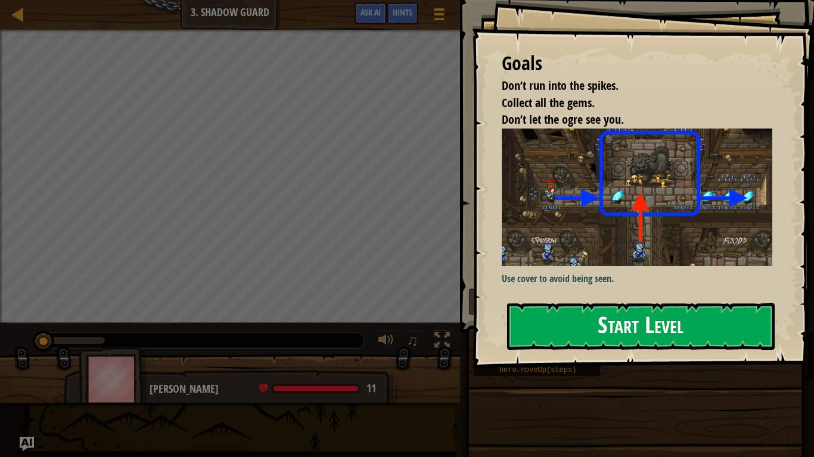
click at [600, 321] on button "Start Level" at bounding box center [640, 326] width 267 height 47
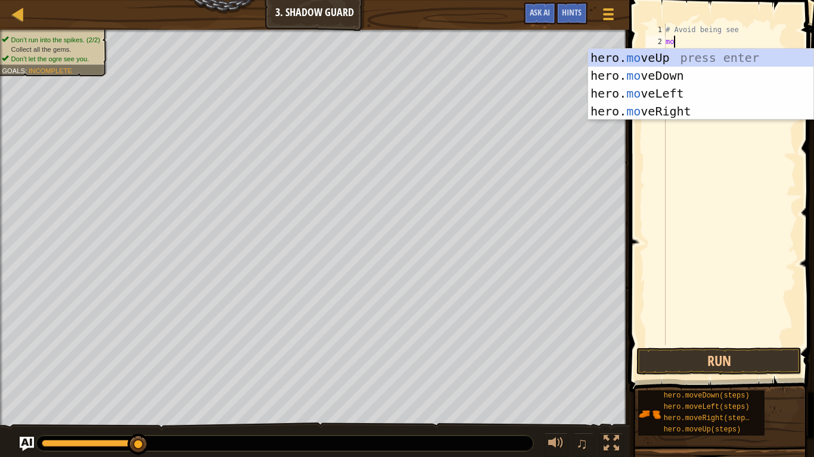
scroll to position [5, 2]
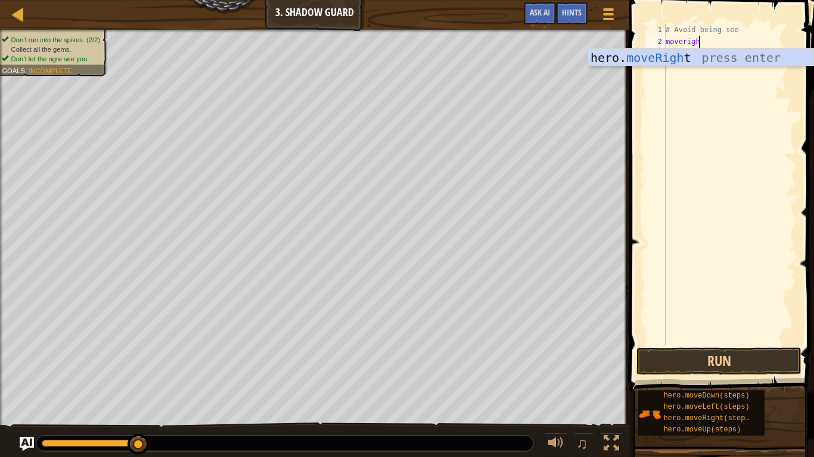
type textarea "moveright"
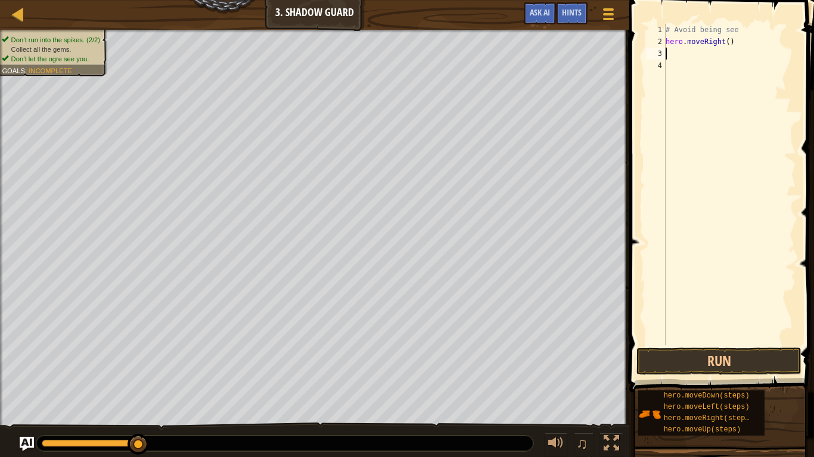
scroll to position [5, 0]
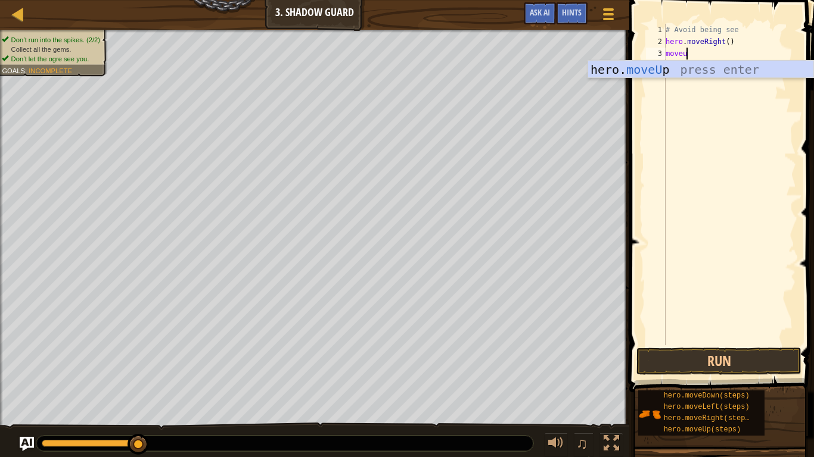
type textarea "moveup"
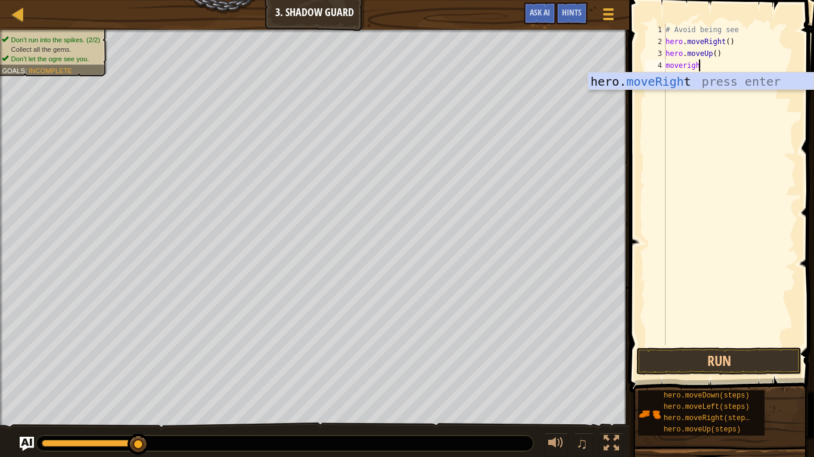
type textarea "moveright"
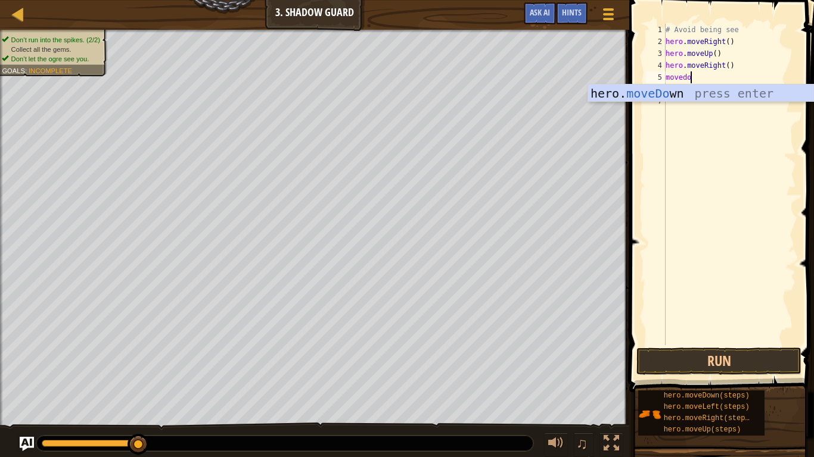
type textarea "movedown"
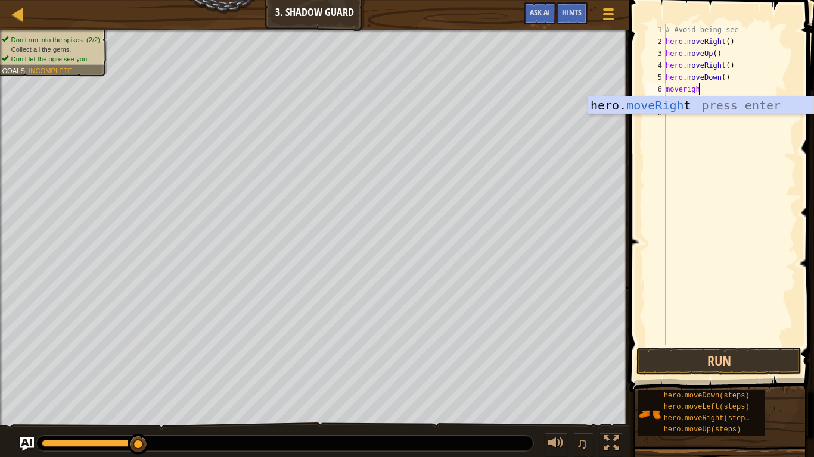
scroll to position [5, 5]
type textarea "moveright"
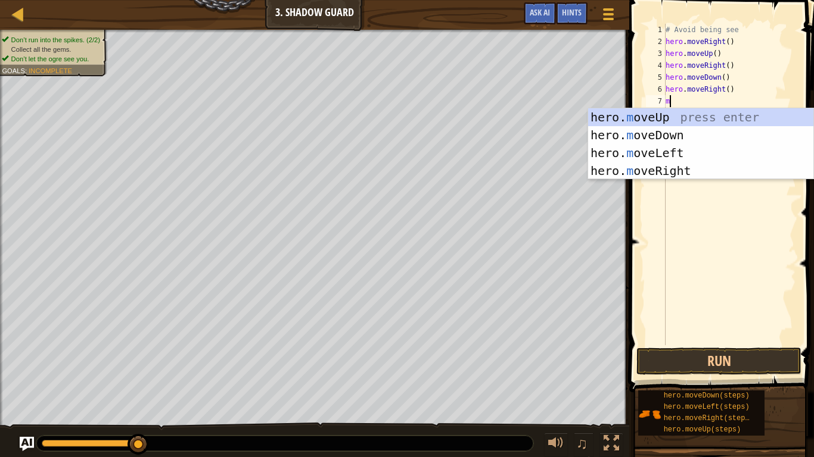
scroll to position [5, 1]
type textarea "m"
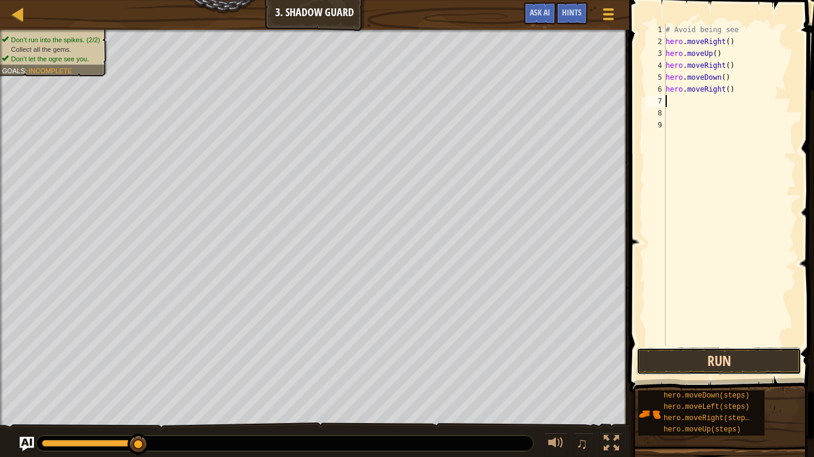
click at [701, 358] on button "Run" at bounding box center [718, 361] width 165 height 27
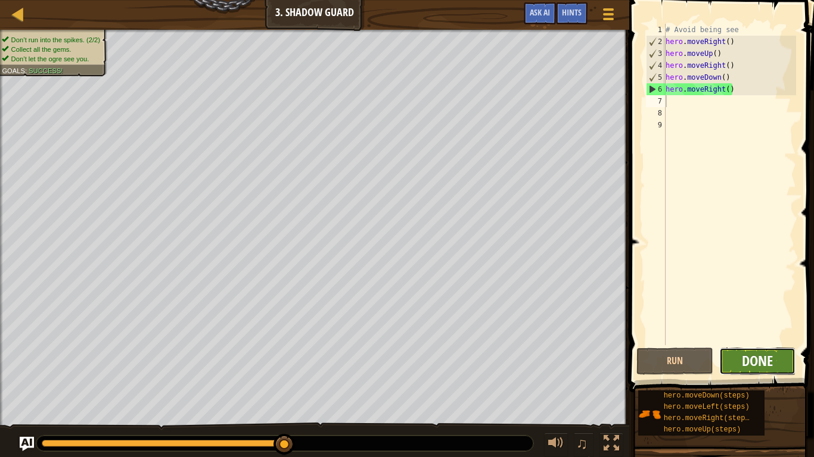
click at [750, 364] on span "Done" at bounding box center [756, 360] width 31 height 19
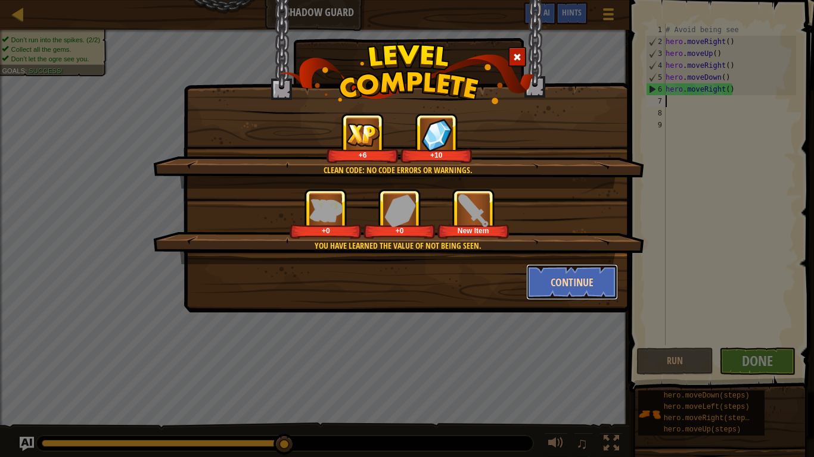
click at [572, 276] on button "Continue" at bounding box center [572, 282] width 92 height 36
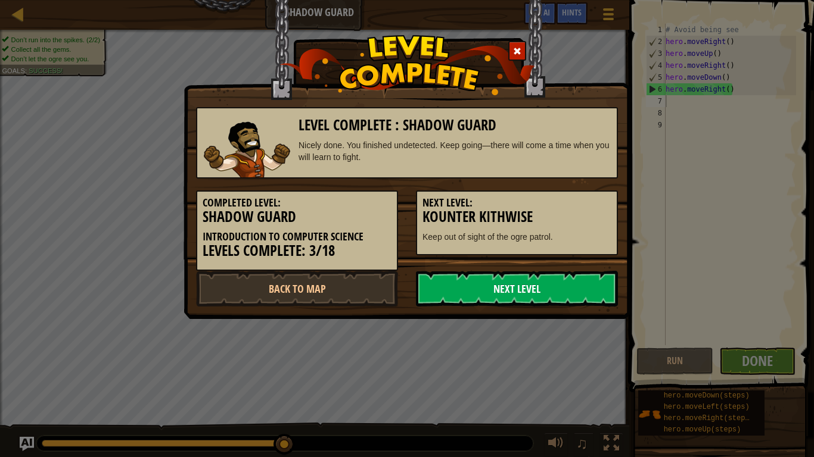
click at [544, 304] on link "Next Level" at bounding box center [517, 289] width 202 height 36
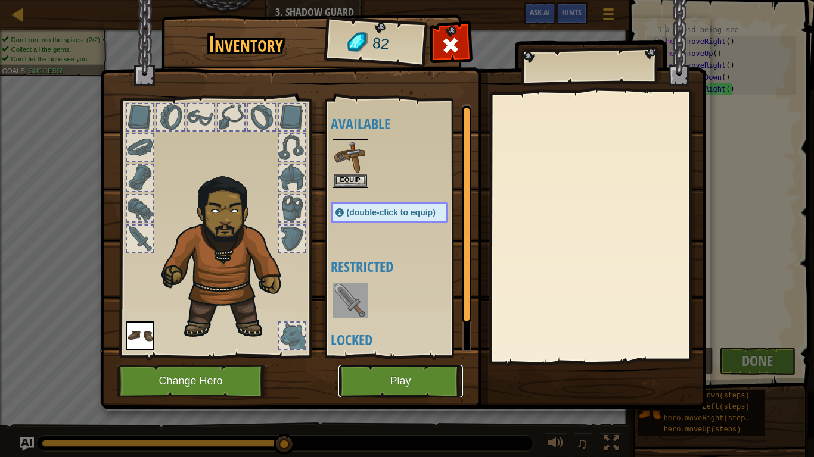
click at [387, 376] on button "Play" at bounding box center [400, 381] width 124 height 33
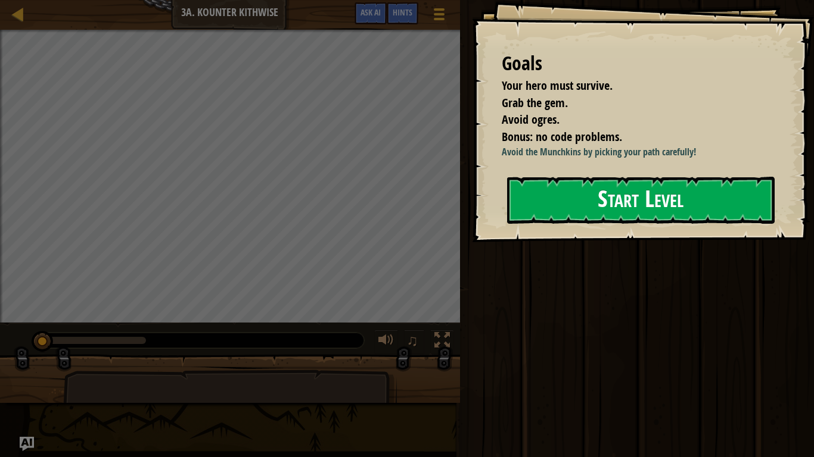
click at [557, 194] on button "Start Level" at bounding box center [640, 200] width 267 height 47
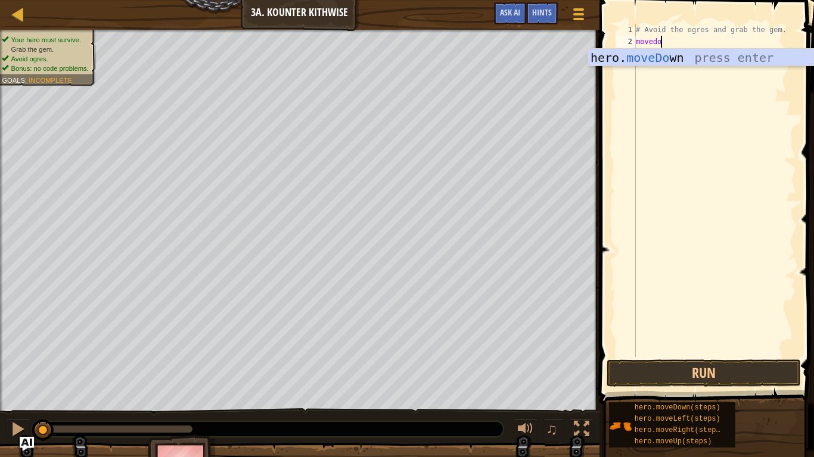
type textarea "movedown"
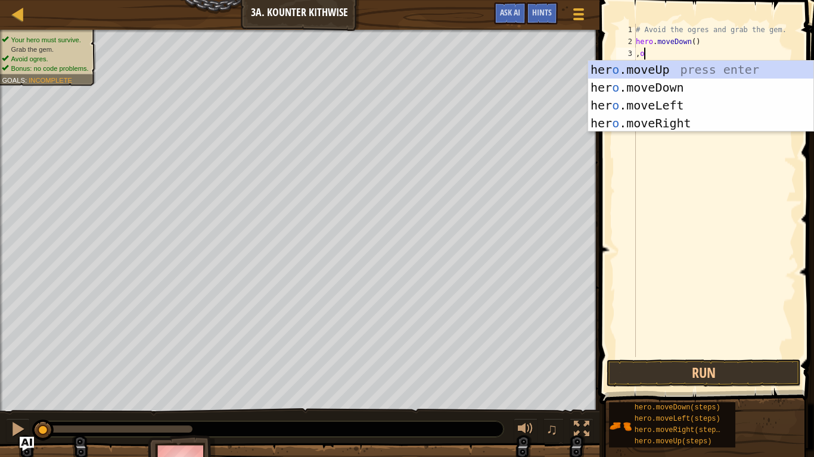
scroll to position [5, 2]
type textarea ",ove"
click at [643, 123] on div "hero.m ove Up press enter hero.m ove Down press enter hero.m ove Left press ent…" at bounding box center [700, 114] width 225 height 107
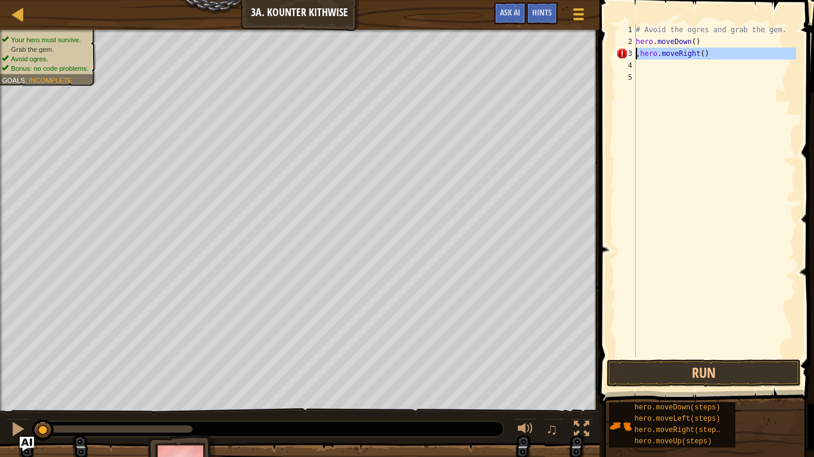
type textarea ",hero.moveRight()"
type textarea "hero.moveRight()"
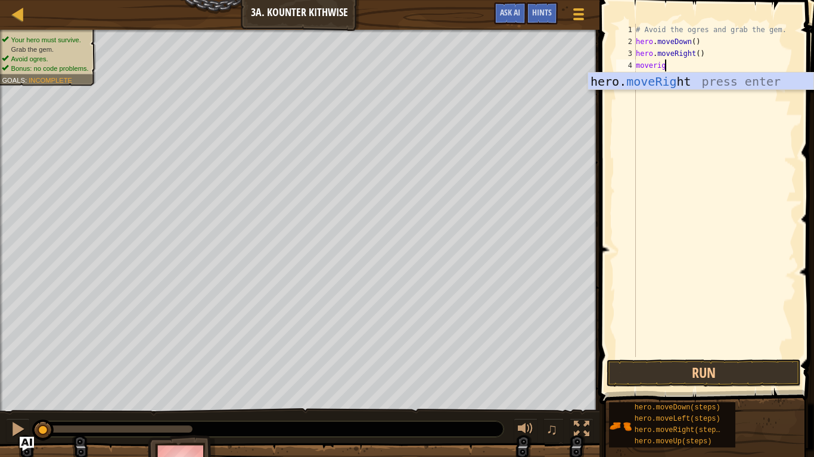
type textarea "moveright"
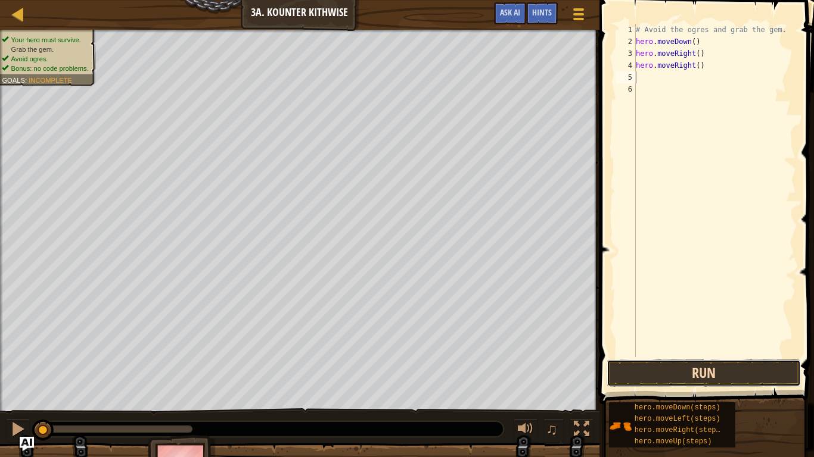
click at [703, 376] on button "Run" at bounding box center [703, 373] width 194 height 27
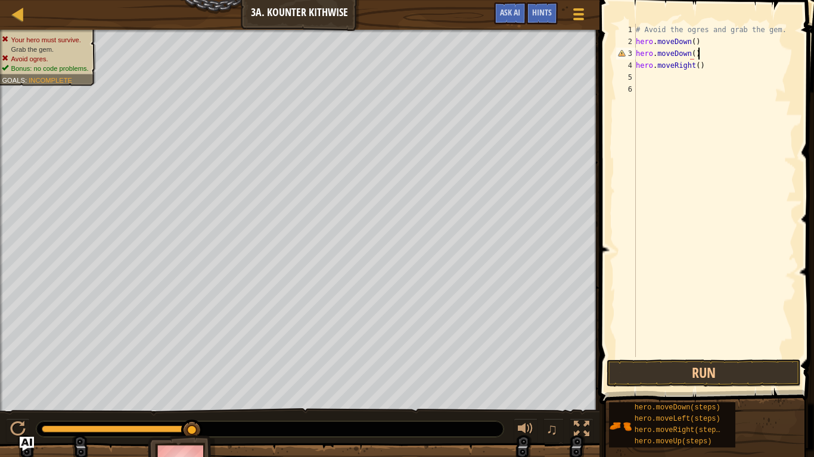
scroll to position [5, 8]
type textarea "hero.moveRight()"
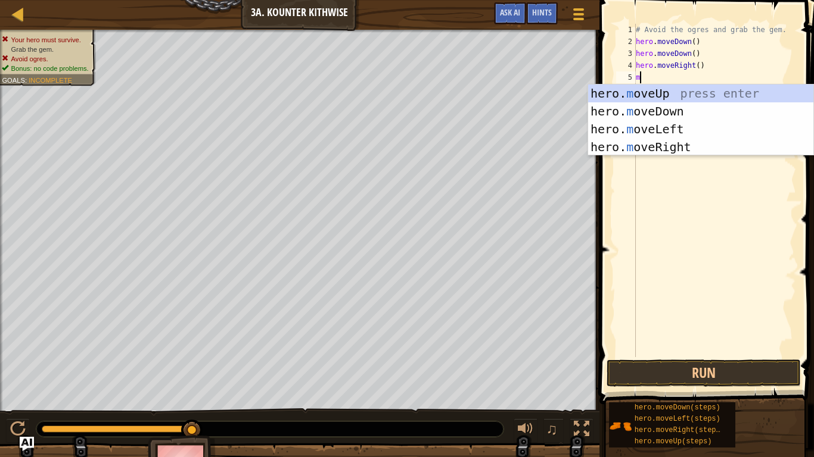
type textarea "mo"
click at [680, 94] on div "hero. mo veUp press enter hero. mo veDown press enter hero. mo veLeft press ent…" at bounding box center [700, 138] width 225 height 107
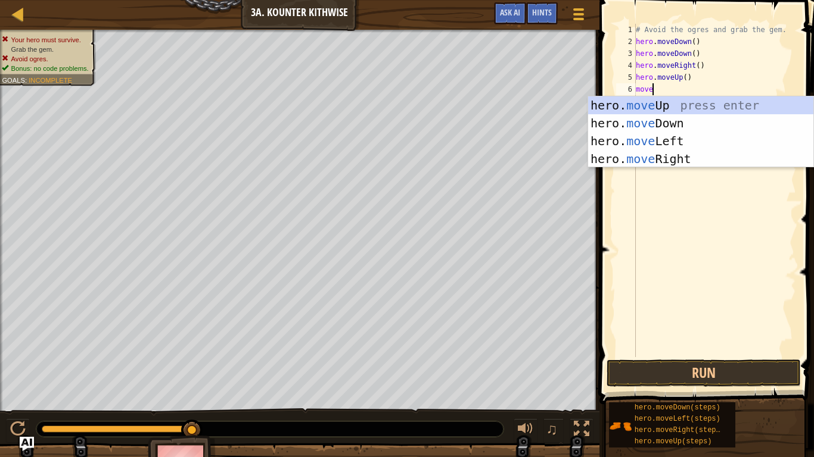
scroll to position [5, 2]
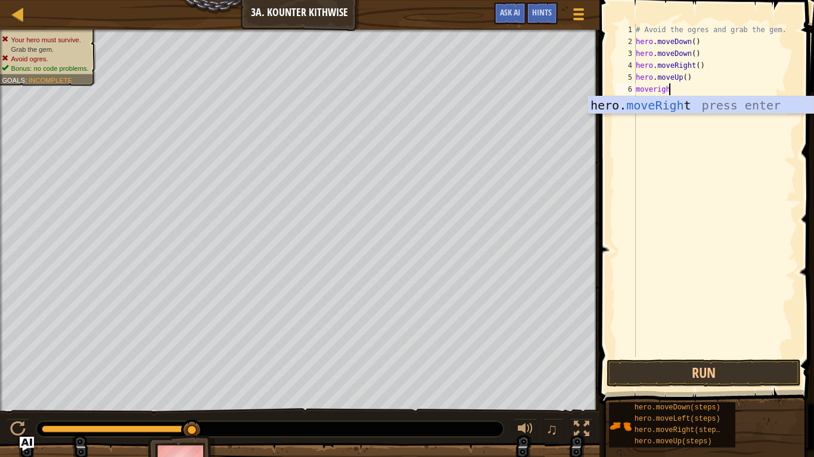
type textarea "moveright"
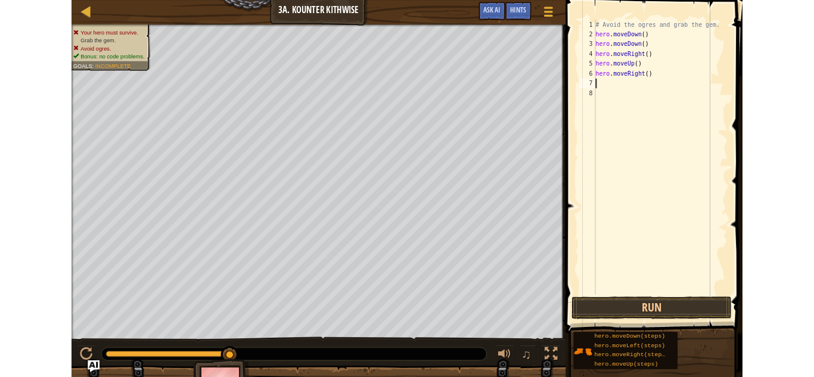
scroll to position [5, 0]
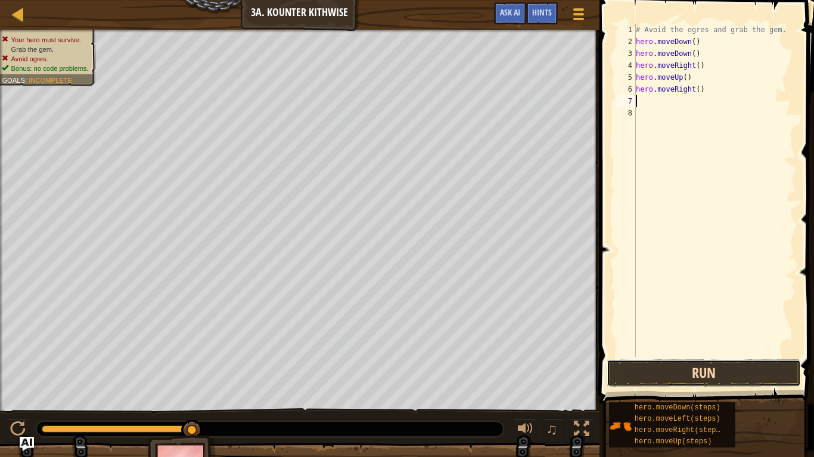
click at [737, 369] on button "Run" at bounding box center [703, 373] width 194 height 27
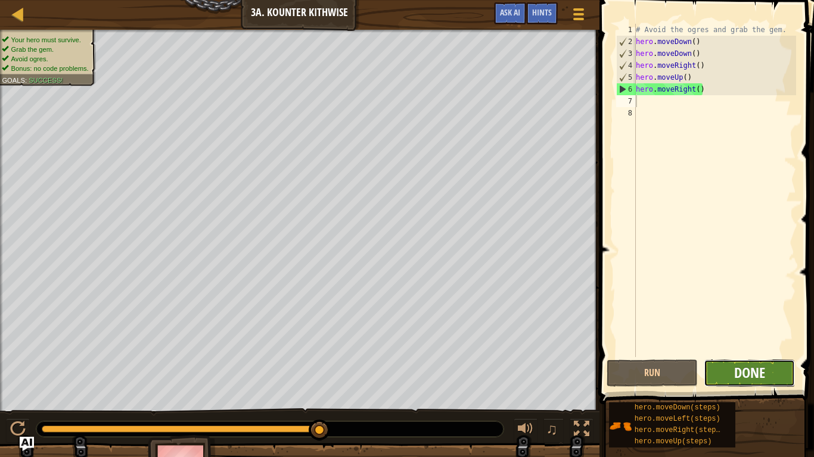
click at [752, 376] on span "Done" at bounding box center [749, 372] width 31 height 19
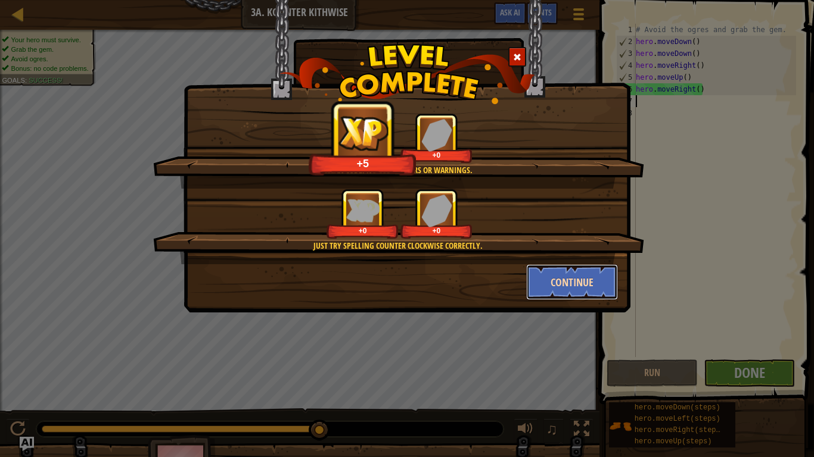
click at [594, 285] on button "Continue" at bounding box center [572, 282] width 92 height 36
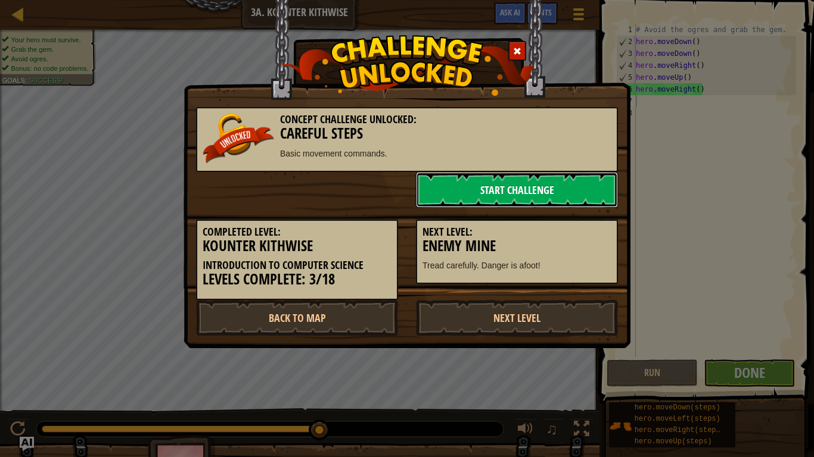
click at [486, 189] on link "Start Challenge" at bounding box center [517, 190] width 202 height 36
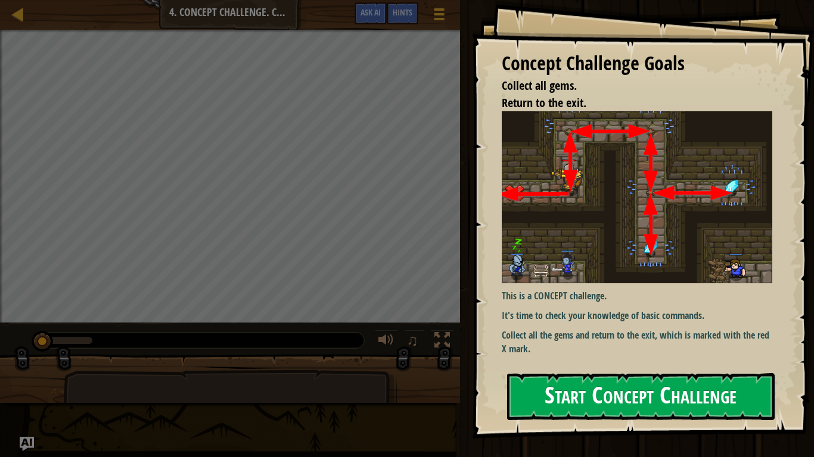
click at [677, 376] on button "Start Concept Challenge" at bounding box center [640, 396] width 267 height 47
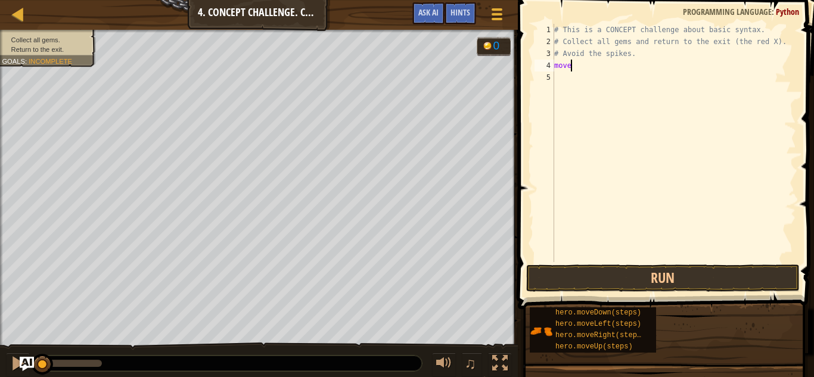
scroll to position [5, 3]
type textarea "moveup"
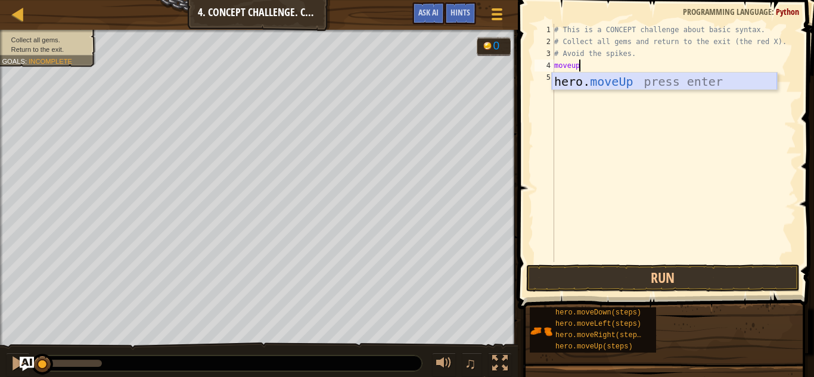
click at [595, 86] on div "hero. moveUp press enter" at bounding box center [664, 100] width 225 height 54
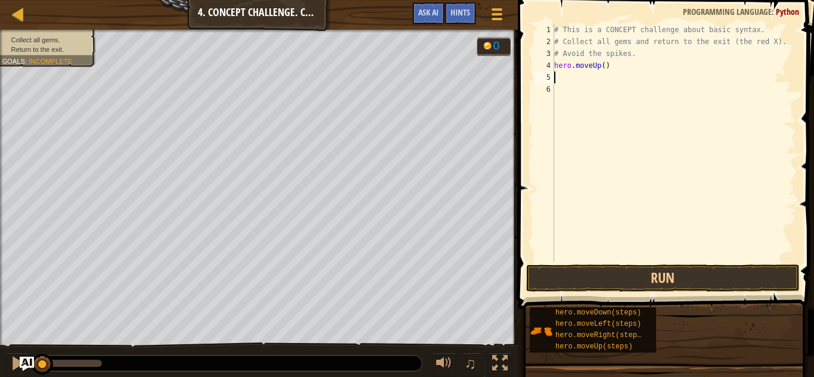
scroll to position [5, 0]
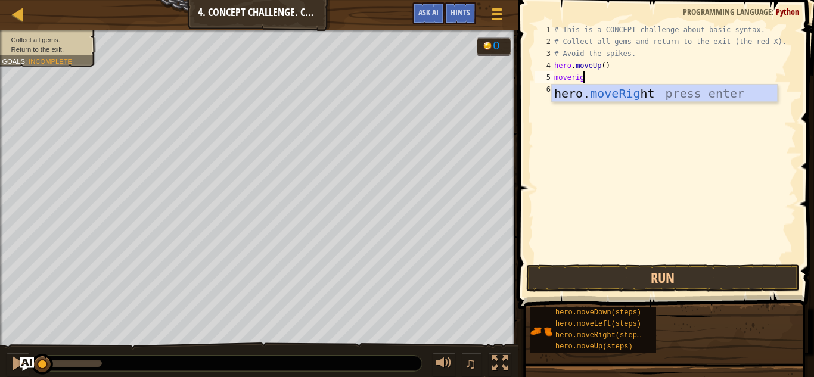
type textarea "moveright"
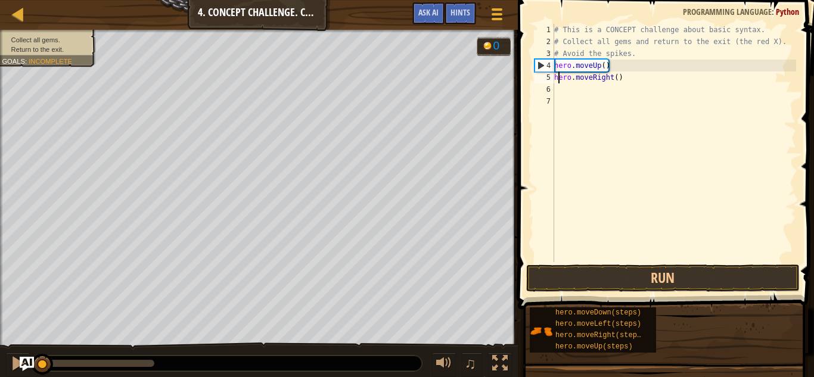
click at [560, 79] on div "# This is a CONCEPT challenge about basic syntax. # Collect all gems and return…" at bounding box center [674, 155] width 244 height 262
type textarea "hero.moveRight()"
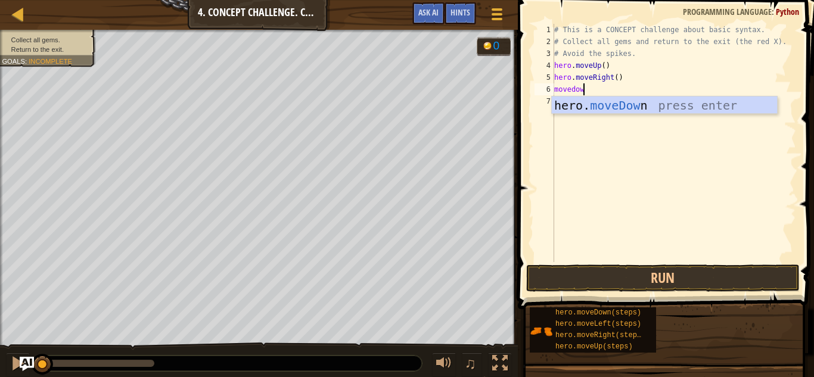
type textarea "movedown"
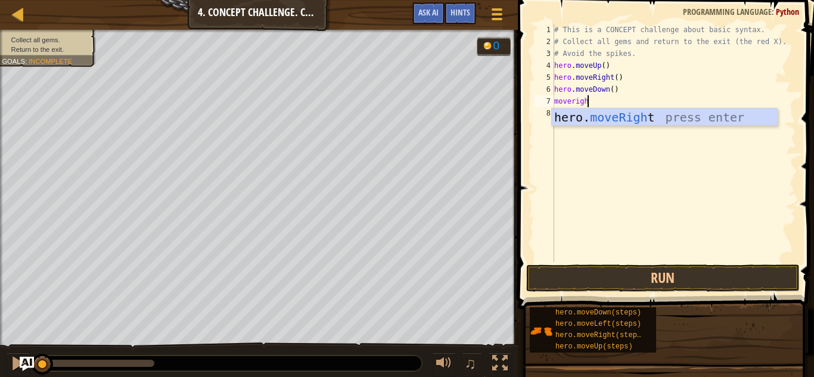
type textarea "moveright"
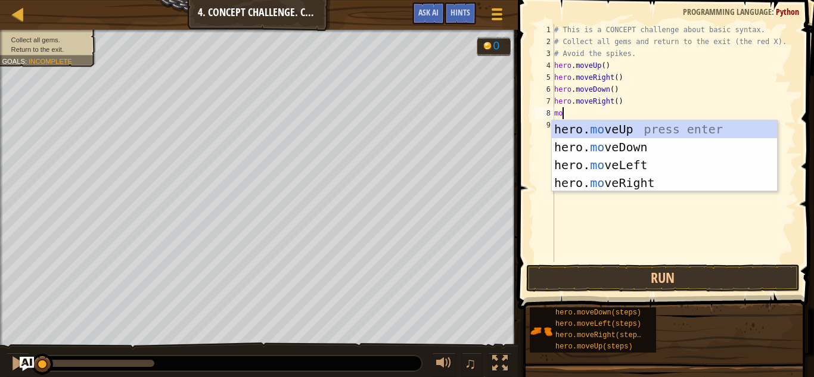
scroll to position [5, 1]
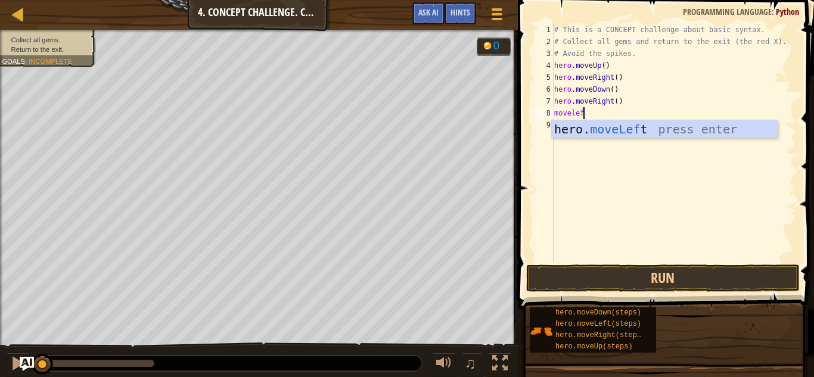
type textarea "moveleft"
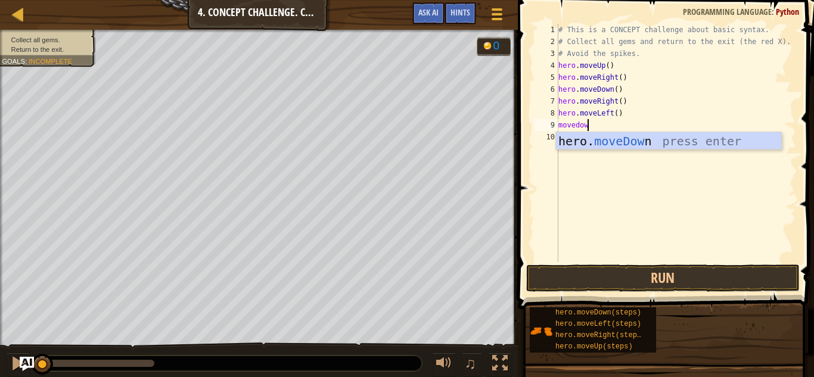
scroll to position [5, 4]
type textarea "movedown"
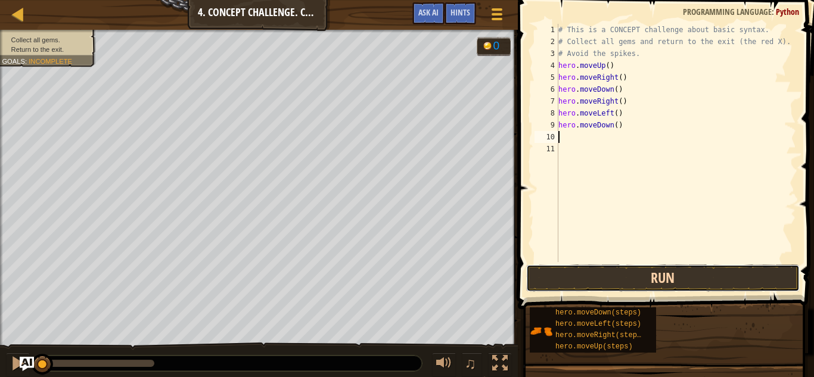
click at [650, 275] on button "Run" at bounding box center [662, 277] width 273 height 27
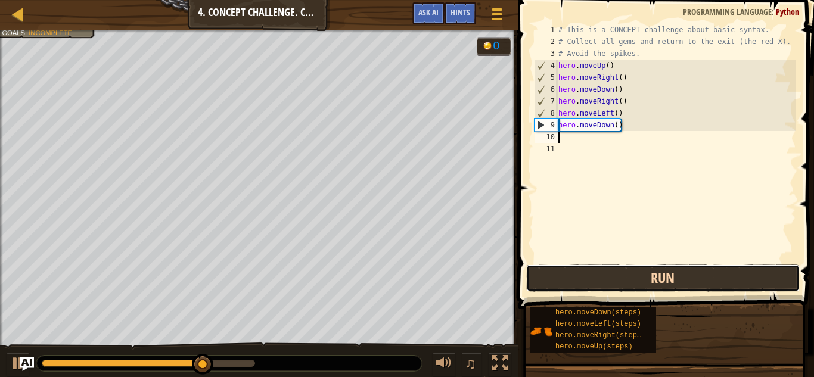
click at [593, 273] on button "Run" at bounding box center [662, 277] width 273 height 27
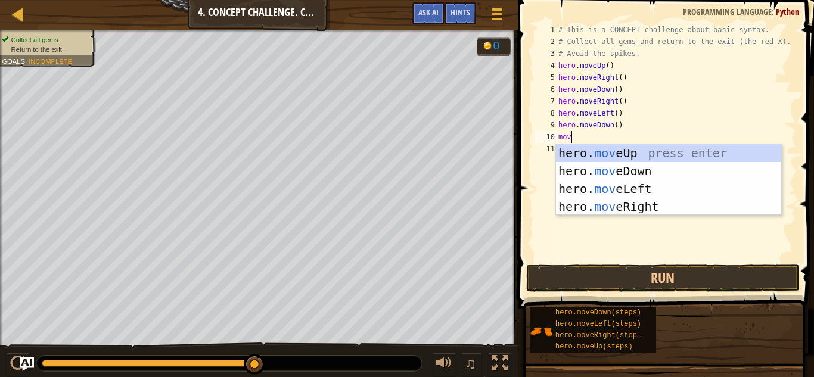
type textarea "move"
click at [585, 151] on div "hero. move Up press enter hero. move Down press enter hero. move Left press ent…" at bounding box center [668, 197] width 225 height 107
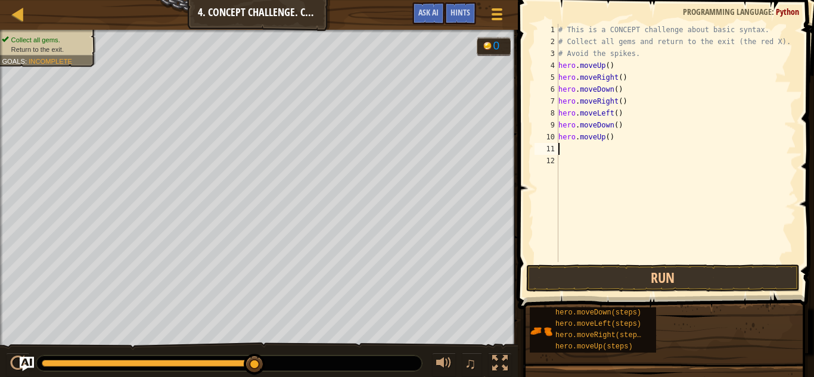
scroll to position [5, 0]
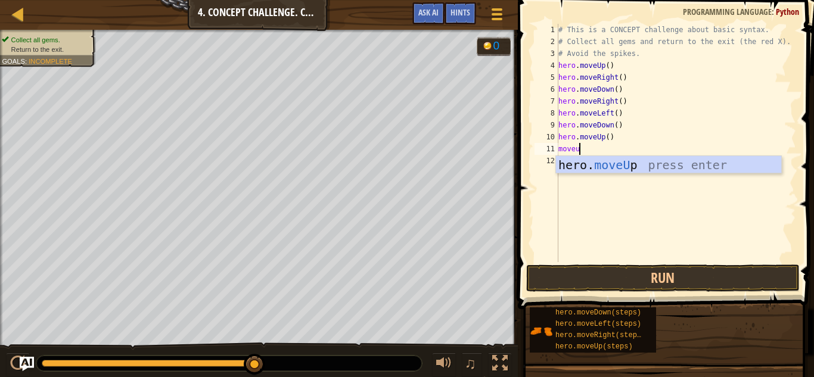
type textarea "moveup"
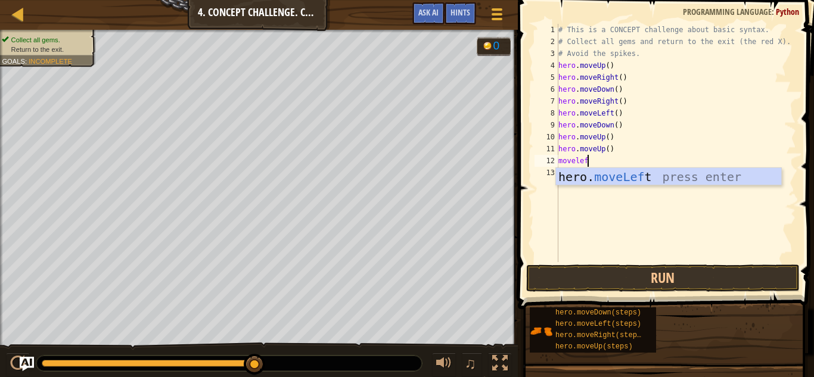
type textarea "moveleft"
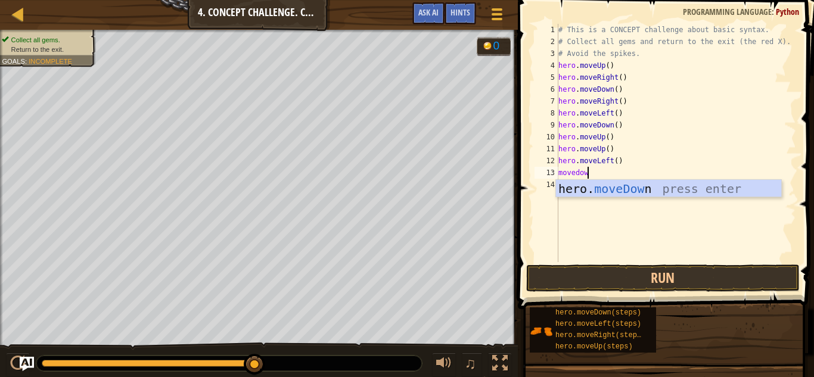
type textarea "movedown"
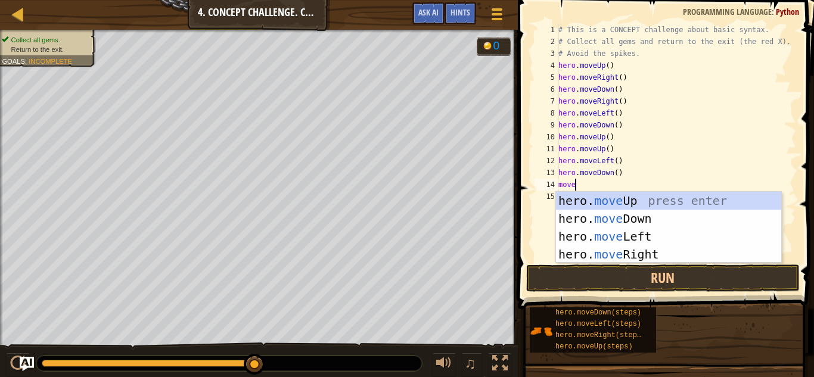
type textarea "movel"
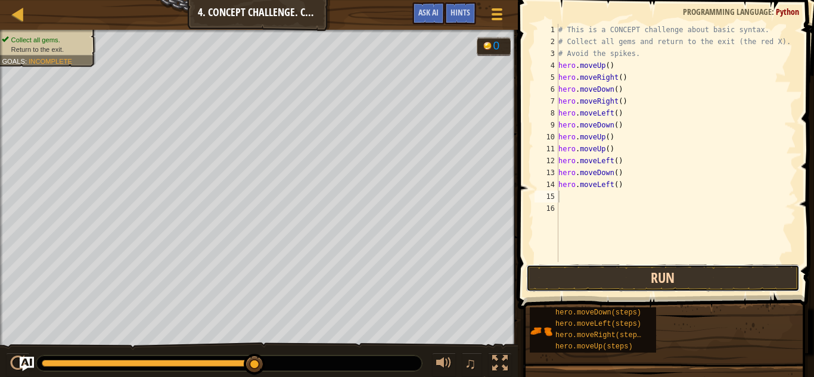
click at [647, 282] on button "Run" at bounding box center [662, 277] width 273 height 27
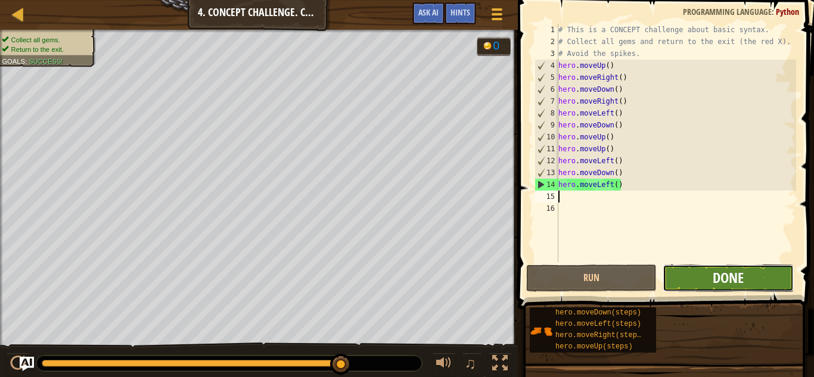
click at [737, 273] on span "Done" at bounding box center [727, 277] width 31 height 19
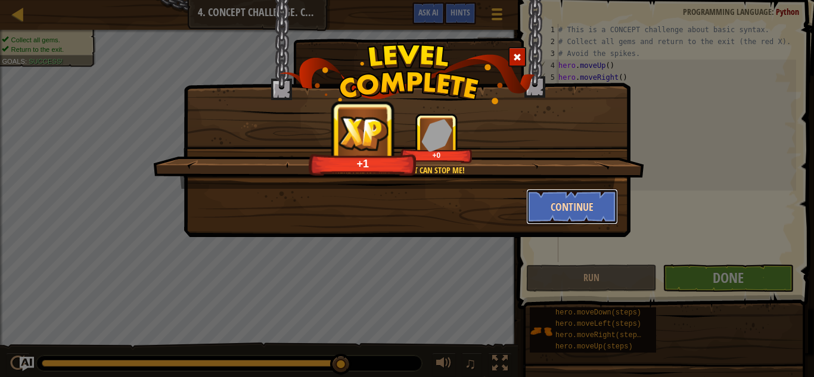
click at [564, 205] on button "Continue" at bounding box center [572, 207] width 92 height 36
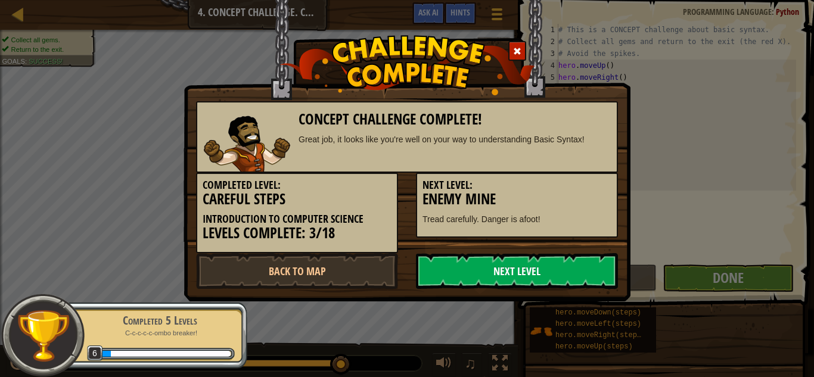
click at [542, 267] on link "Next Level" at bounding box center [517, 271] width 202 height 36
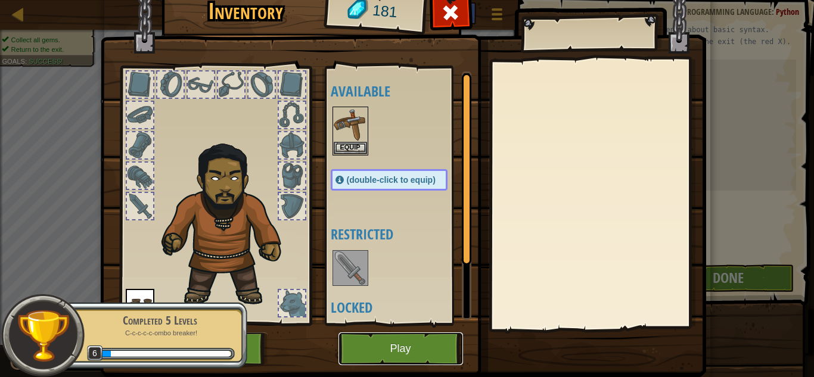
click at [410, 348] on button "Play" at bounding box center [400, 348] width 124 height 33
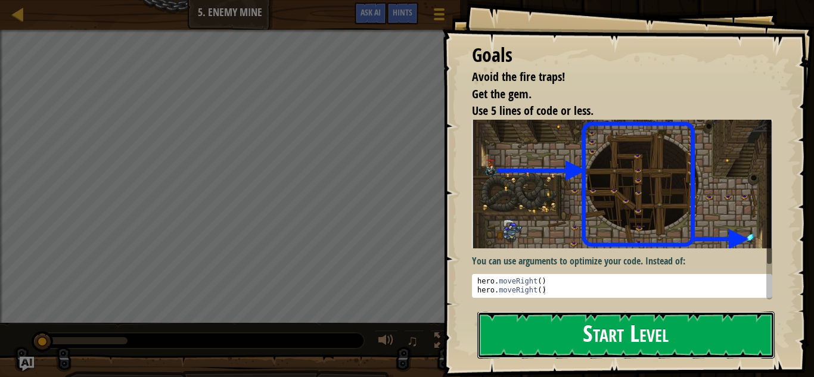
click at [600, 325] on button "Start Level" at bounding box center [625, 334] width 297 height 47
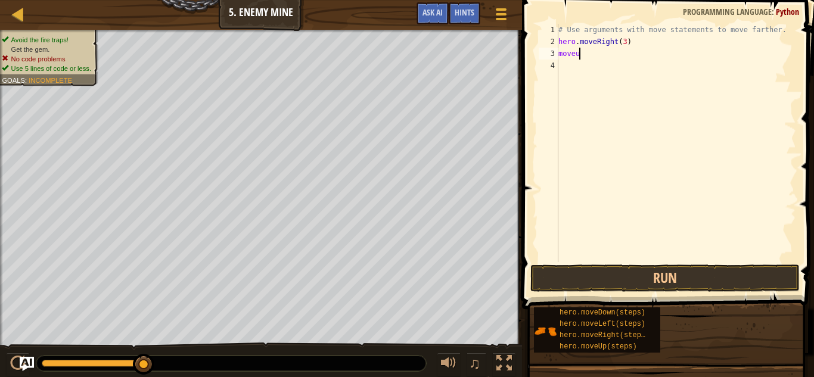
scroll to position [5, 3]
type textarea "moveup"
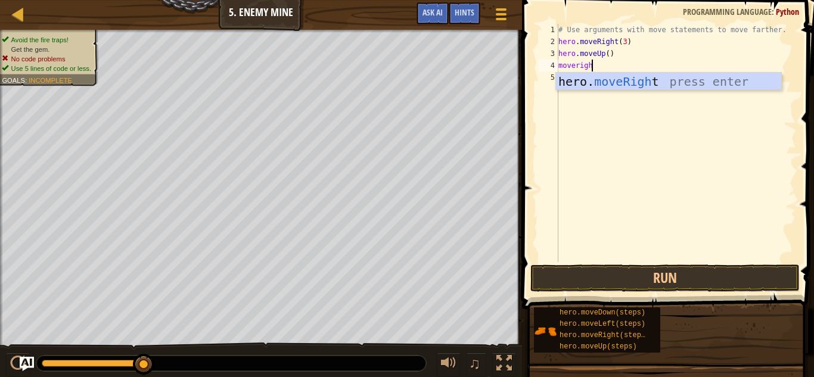
type textarea "moveright"
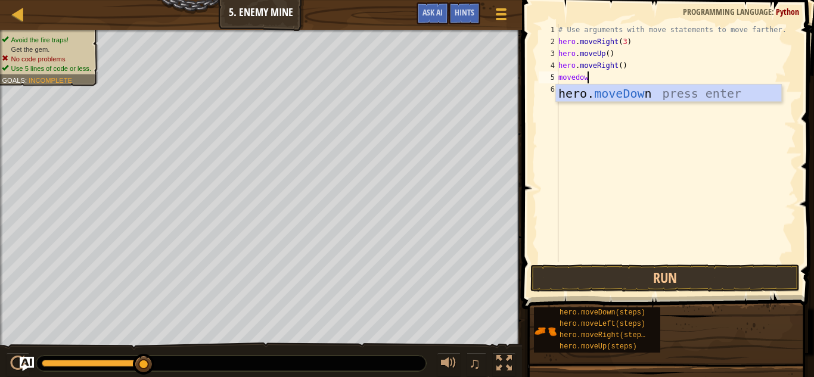
type textarea "movedown"
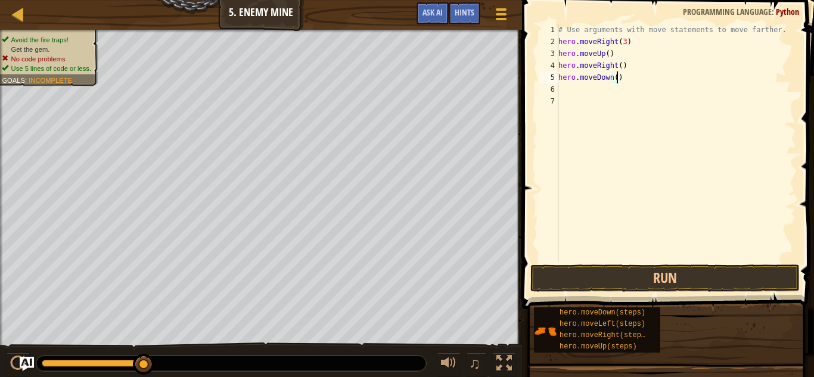
type textarea "hero.moveDown(3)"
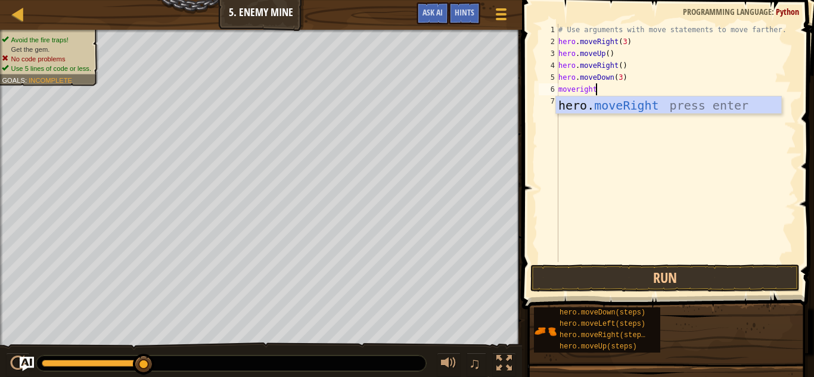
scroll to position [5, 5]
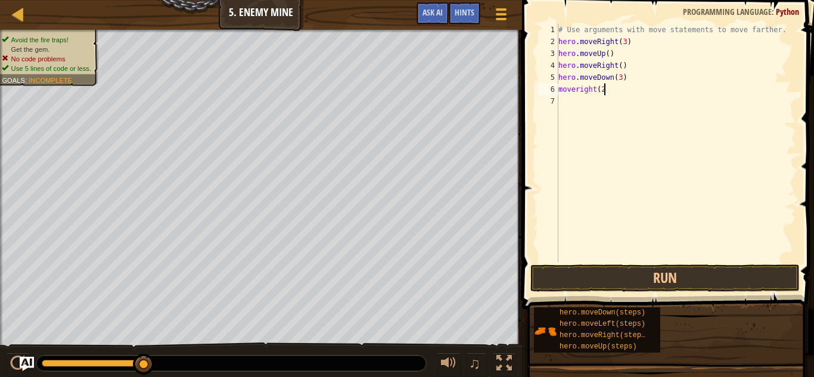
type textarea "moveright(2)"
click at [566, 269] on button "Run" at bounding box center [664, 277] width 269 height 27
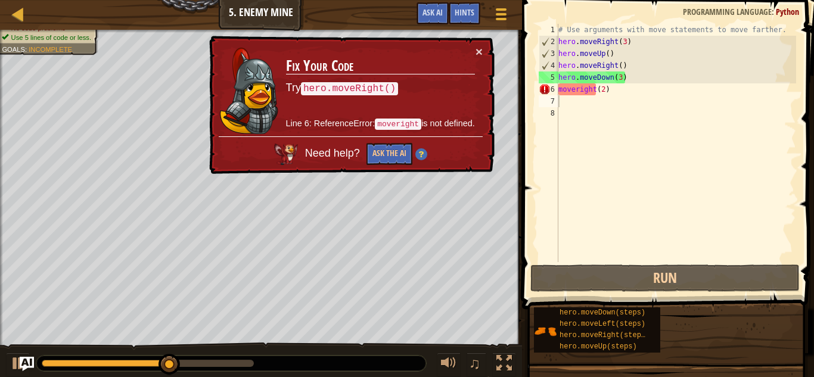
click at [484, 54] on div "× Fix Your Code Try hero.moveRight() Line 6: ReferenceError: moveright is not d…" at bounding box center [351, 105] width 288 height 139
click at [484, 50] on div "× Fix Your Code Try hero.moveRight() Line 6: ReferenceError: moveright is not d…" at bounding box center [351, 105] width 288 height 139
click at [596, 92] on div "# Use arguments with move statements to move farther. hero . moveRight ( 3 ) he…" at bounding box center [676, 155] width 240 height 262
type textarea "moveright(2)"
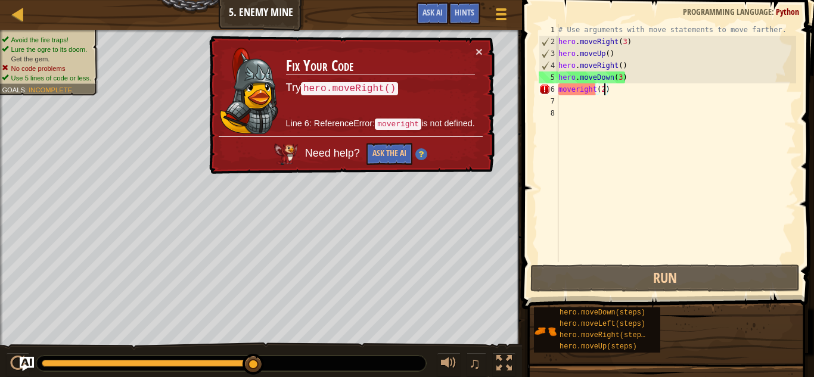
click at [606, 93] on div "# Use arguments with move statements to move farther. hero . moveRight ( 3 ) he…" at bounding box center [676, 155] width 240 height 262
click at [578, 105] on div "# Use arguments with move statements to move farther. hero . moveRight ( 3 ) he…" at bounding box center [676, 155] width 240 height 262
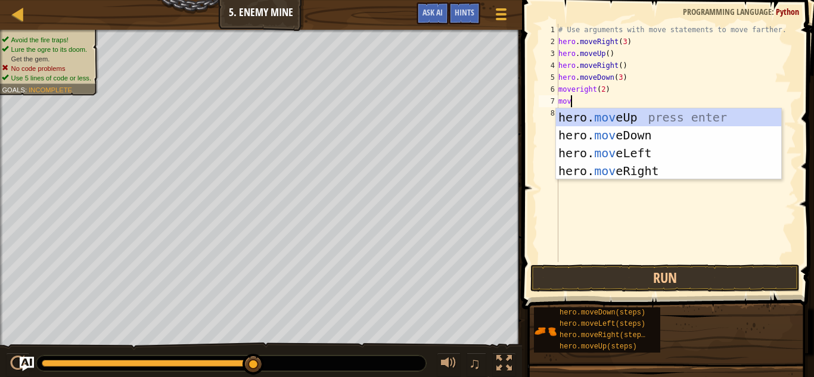
scroll to position [5, 1]
type textarea "m"
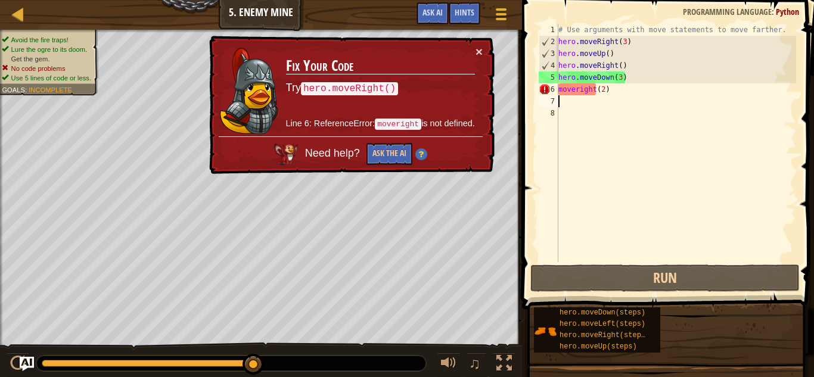
click at [574, 94] on div "# Use arguments with move statements to move farther. hero . moveRight ( 3 ) he…" at bounding box center [676, 155] width 240 height 262
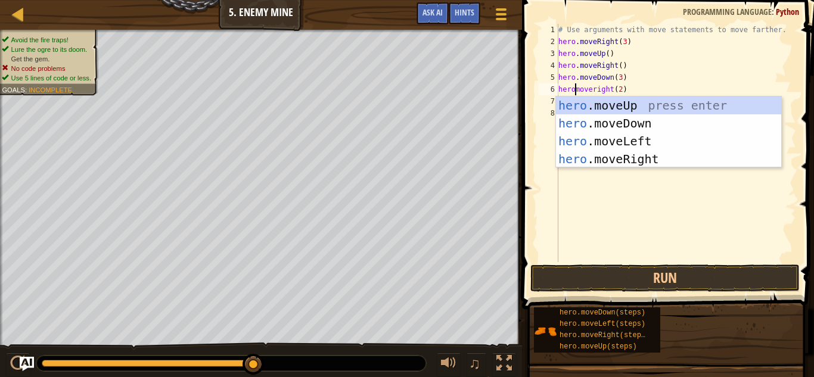
scroll to position [5, 4]
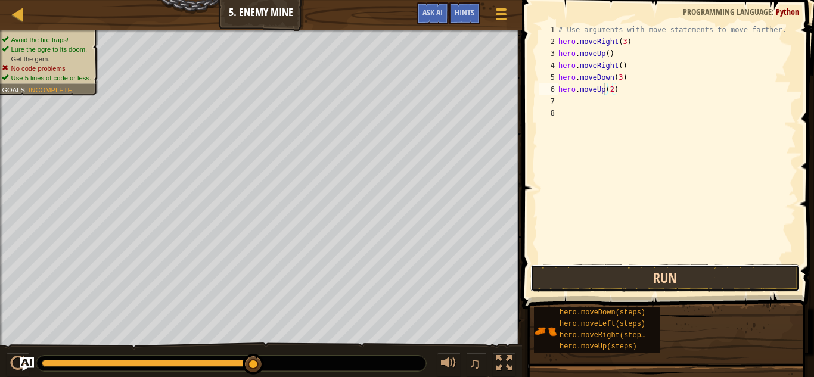
click at [678, 276] on button "Run" at bounding box center [664, 277] width 269 height 27
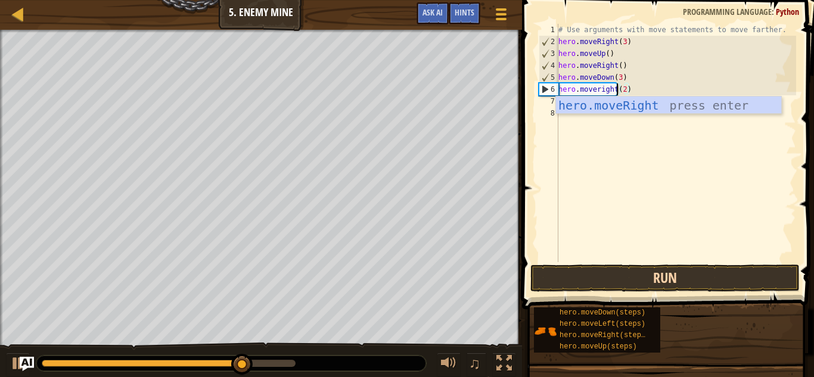
scroll to position [5, 9]
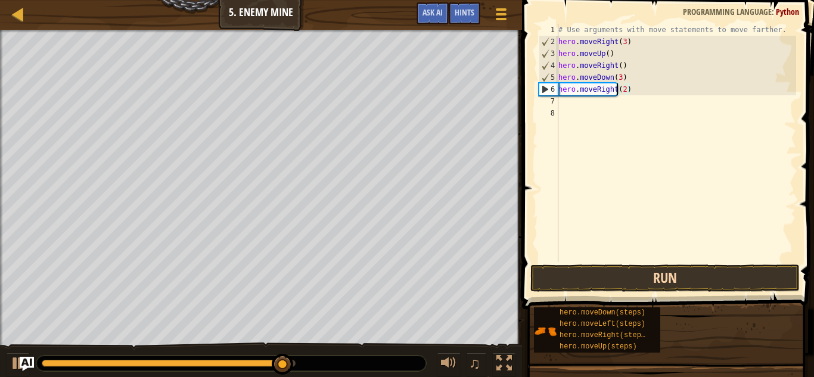
type textarea "hero.moveRight(2)"
click at [670, 279] on button "Run" at bounding box center [664, 277] width 269 height 27
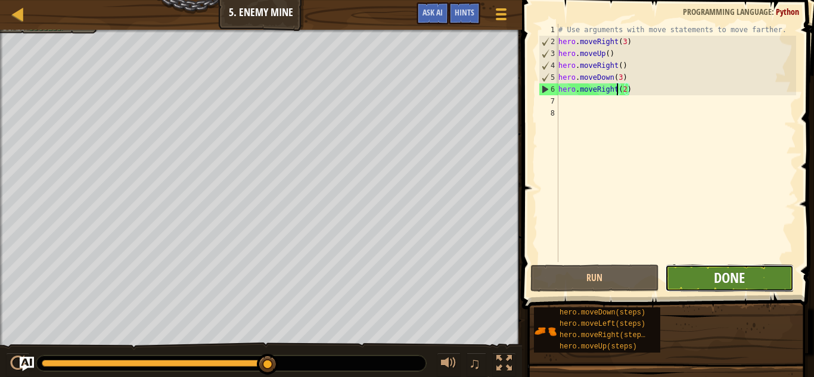
click at [724, 279] on span "Done" at bounding box center [729, 277] width 31 height 19
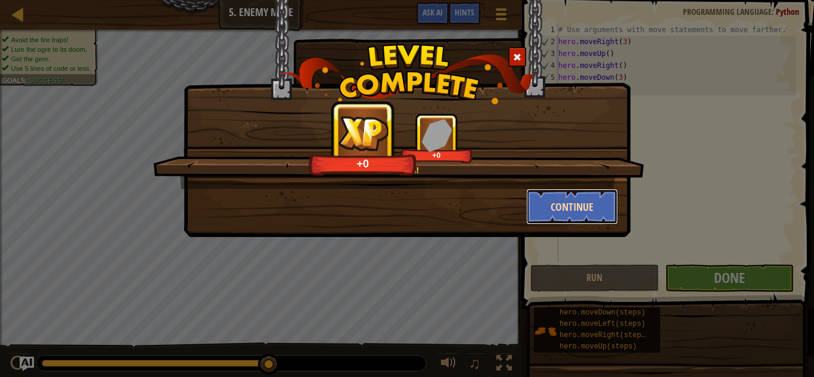
click at [555, 192] on button "Continue" at bounding box center [572, 207] width 92 height 36
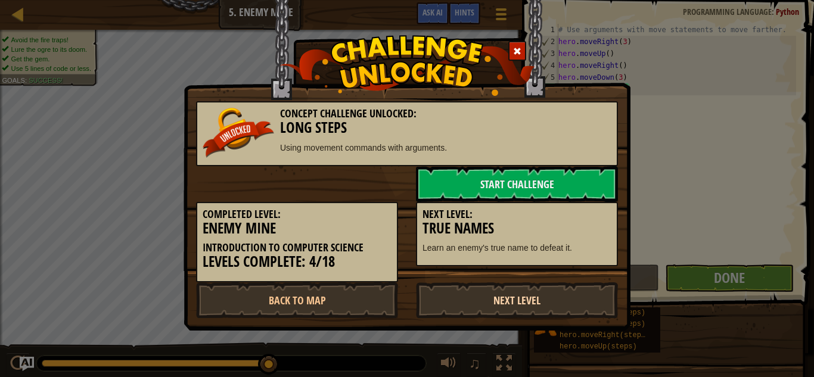
click at [537, 295] on link "Next Level" at bounding box center [517, 300] width 202 height 36
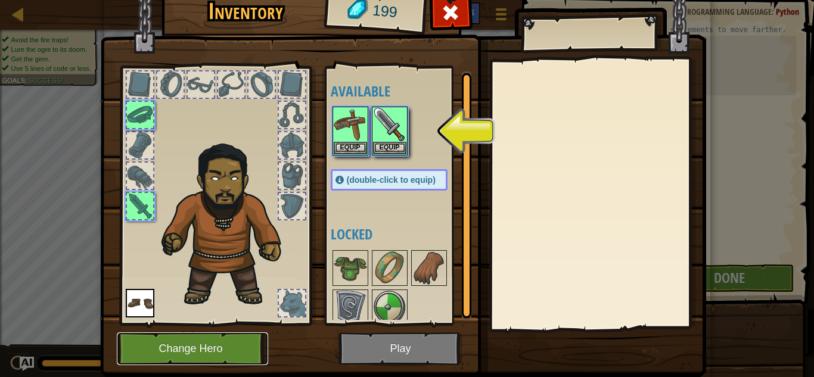
click at [213, 346] on button "Change Hero" at bounding box center [192, 348] width 151 height 33
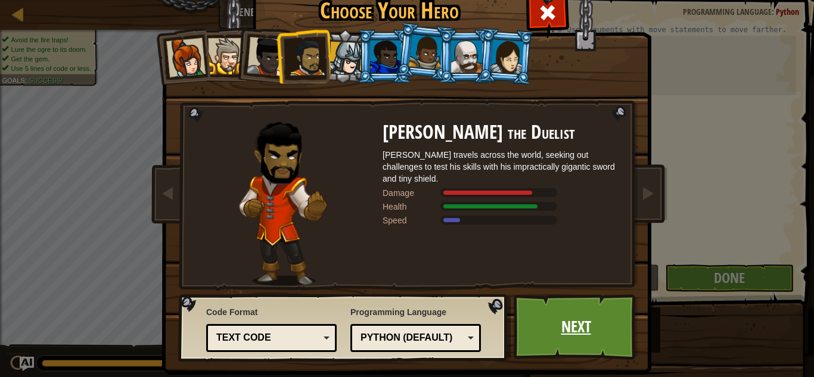
click at [535, 333] on link "Next" at bounding box center [575, 327] width 124 height 66
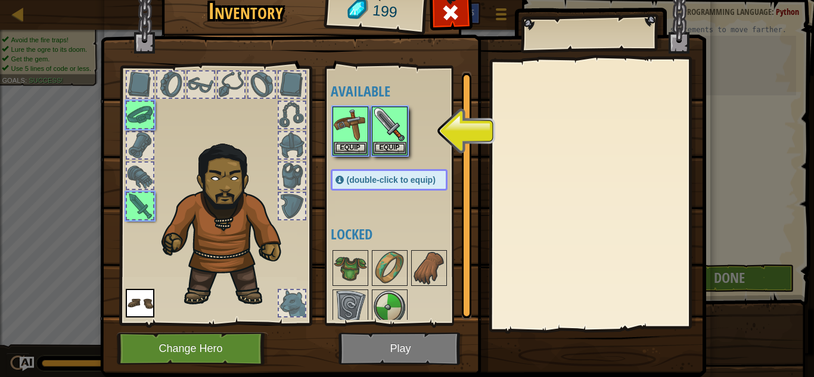
click at [400, 343] on img at bounding box center [403, 161] width 606 height 432
click at [395, 131] on img at bounding box center [389, 124] width 33 height 33
